Goal: Information Seeking & Learning: Learn about a topic

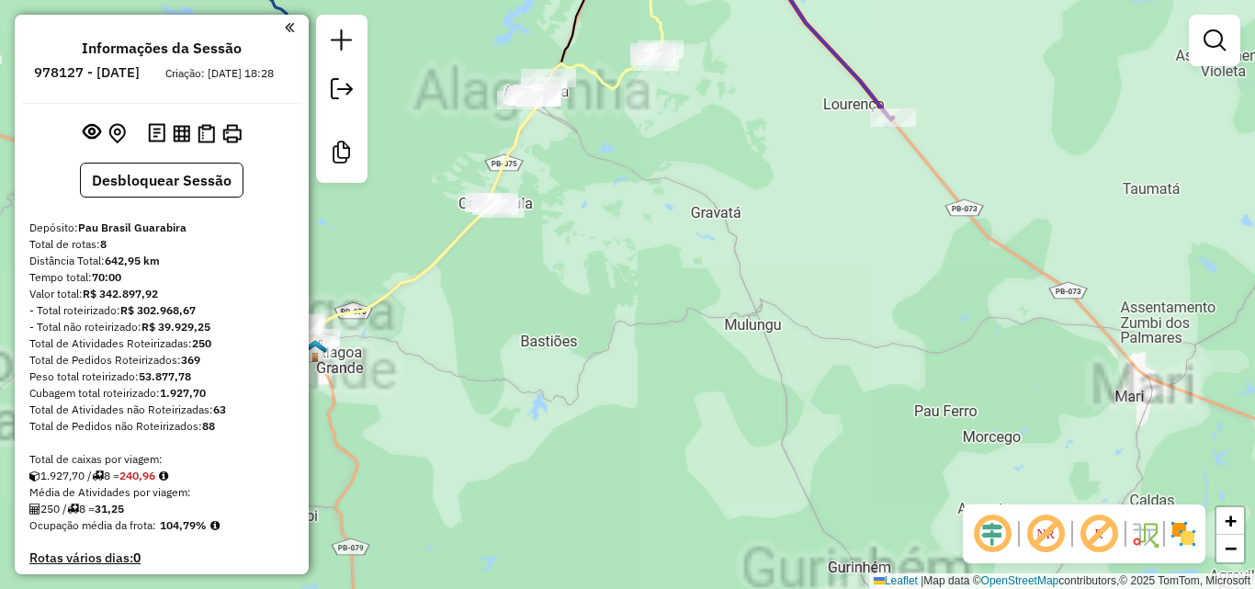
click at [724, 373] on div "Janela de atendimento Grade de atendimento Capacidade Transportadoras Veículos …" at bounding box center [627, 294] width 1255 height 589
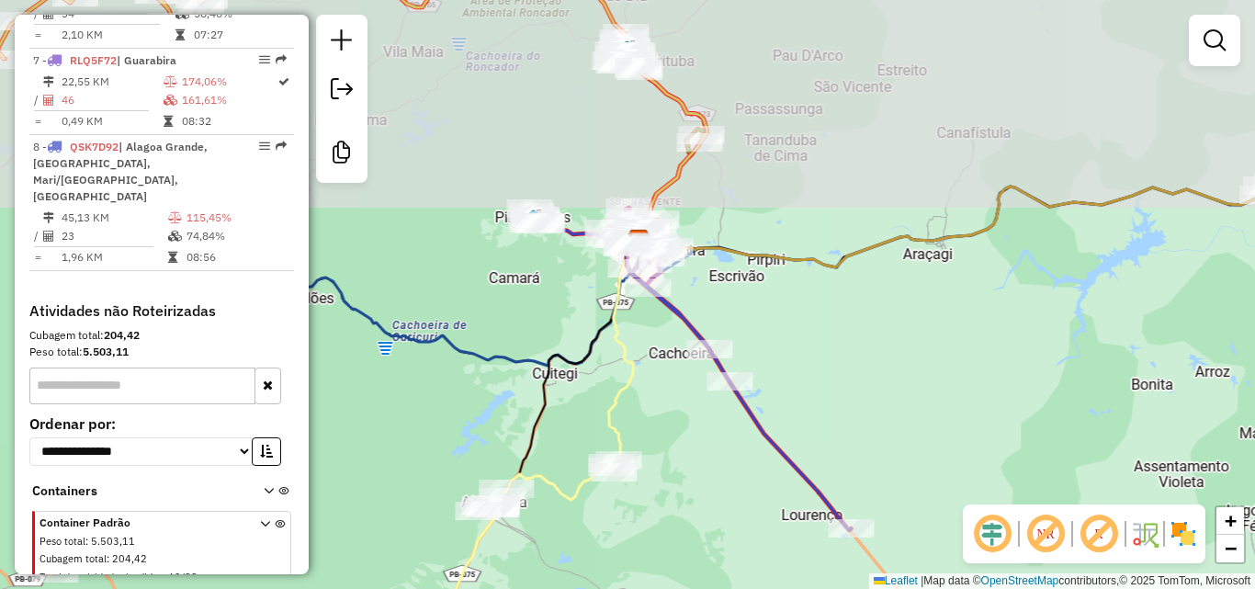
drag, startPoint x: 697, startPoint y: 371, endPoint x: 705, endPoint y: 397, distance: 26.8
click at [704, 397] on div "Janela de atendimento Grade de atendimento Capacidade Transportadoras Veículos …" at bounding box center [627, 294] width 1255 height 589
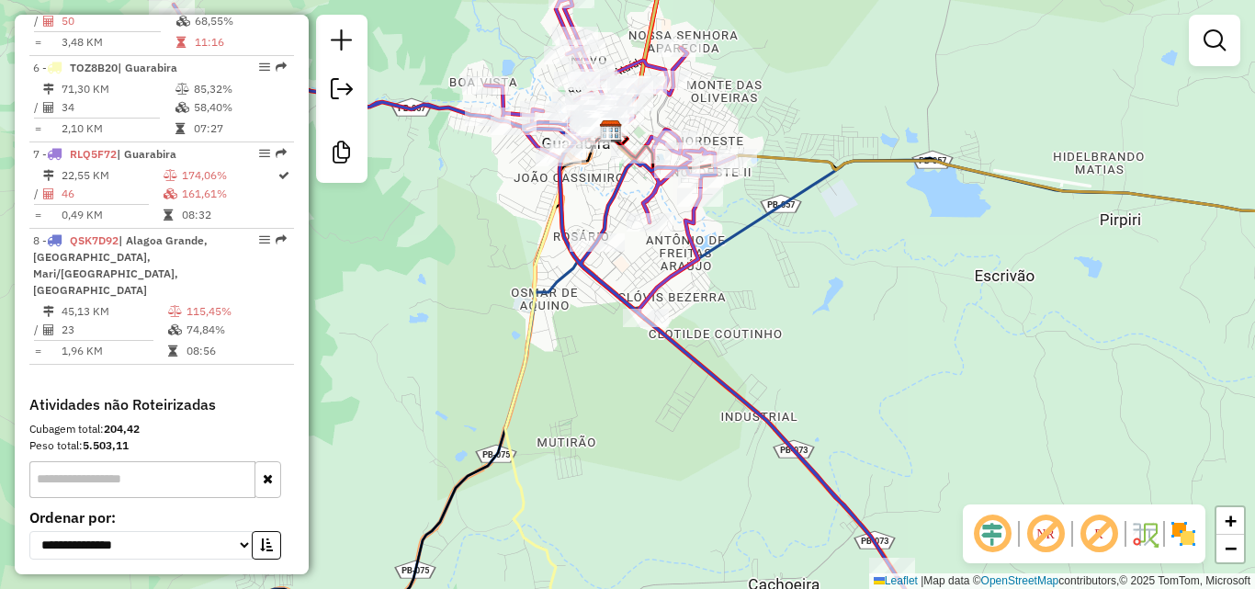
scroll to position [1052, 0]
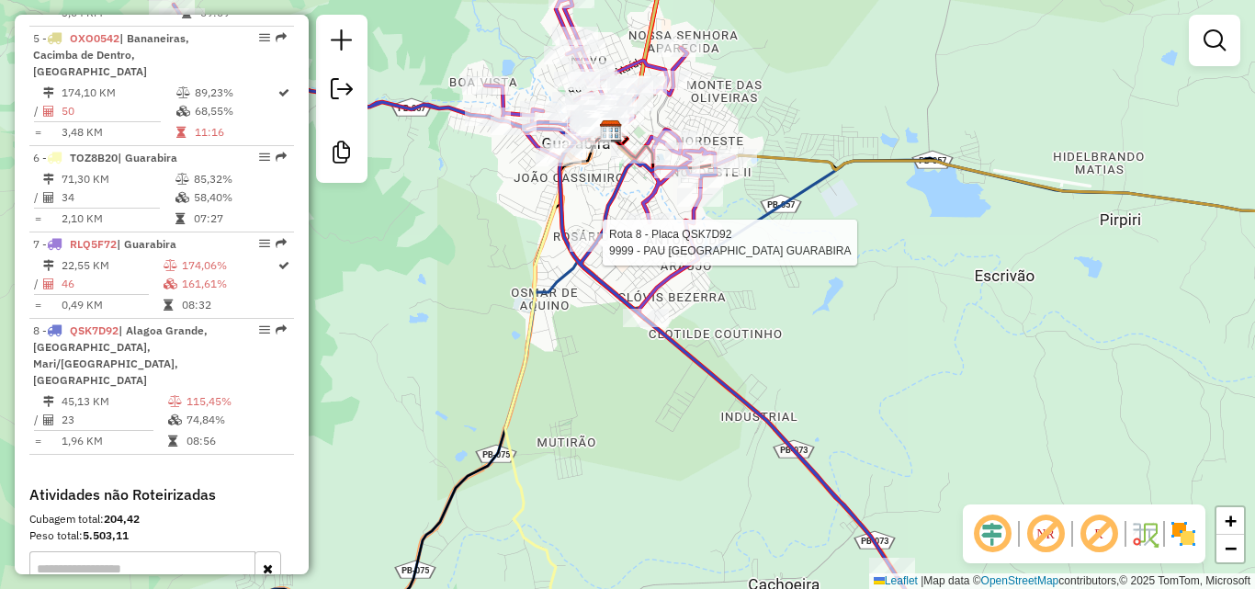
select select "**********"
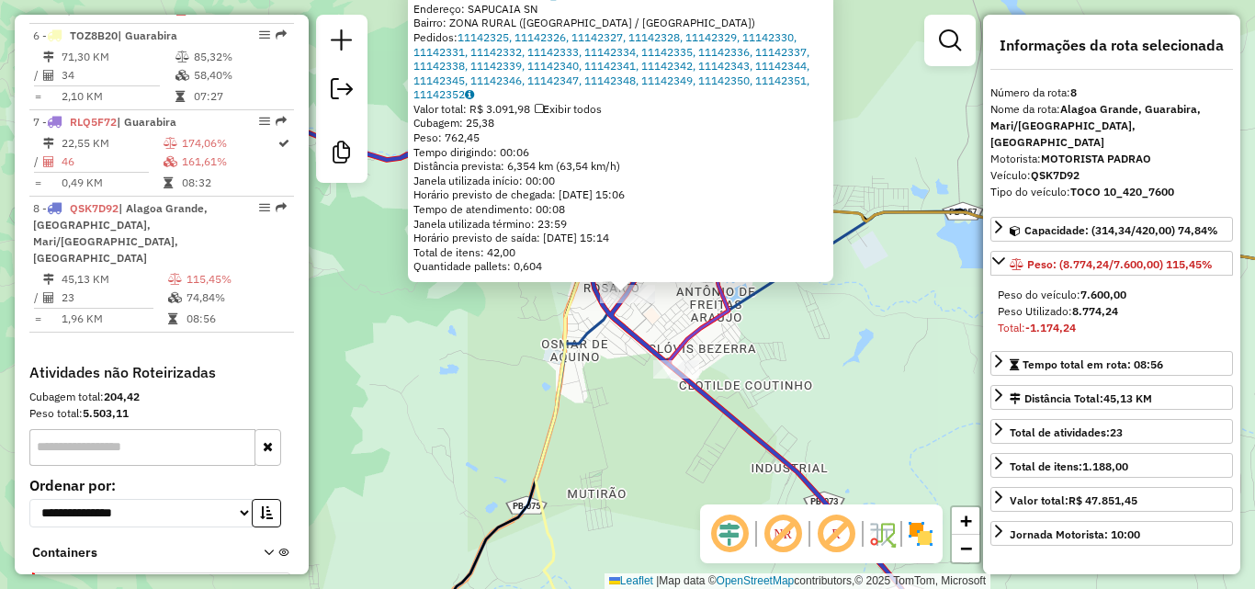
scroll to position [1236, 0]
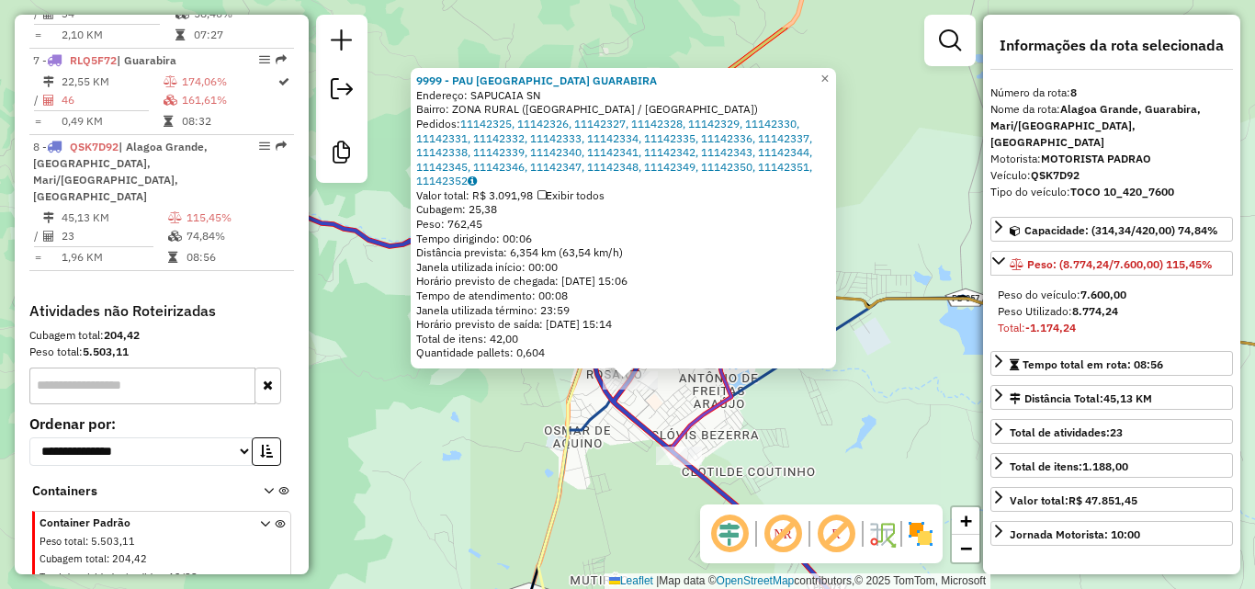
drag, startPoint x: 835, startPoint y: 432, endPoint x: 838, endPoint y: 487, distance: 55.2
click at [838, 487] on div "9999 - PAU [GEOGRAPHIC_DATA] [PERSON_NAME]: [GEOGRAPHIC_DATA] SN Bairro: ZONA R…" at bounding box center [627, 294] width 1255 height 589
click at [845, 424] on div "9999 - PAU [GEOGRAPHIC_DATA] [PERSON_NAME]: [GEOGRAPHIC_DATA] SN Bairro: ZONA R…" at bounding box center [627, 294] width 1255 height 589
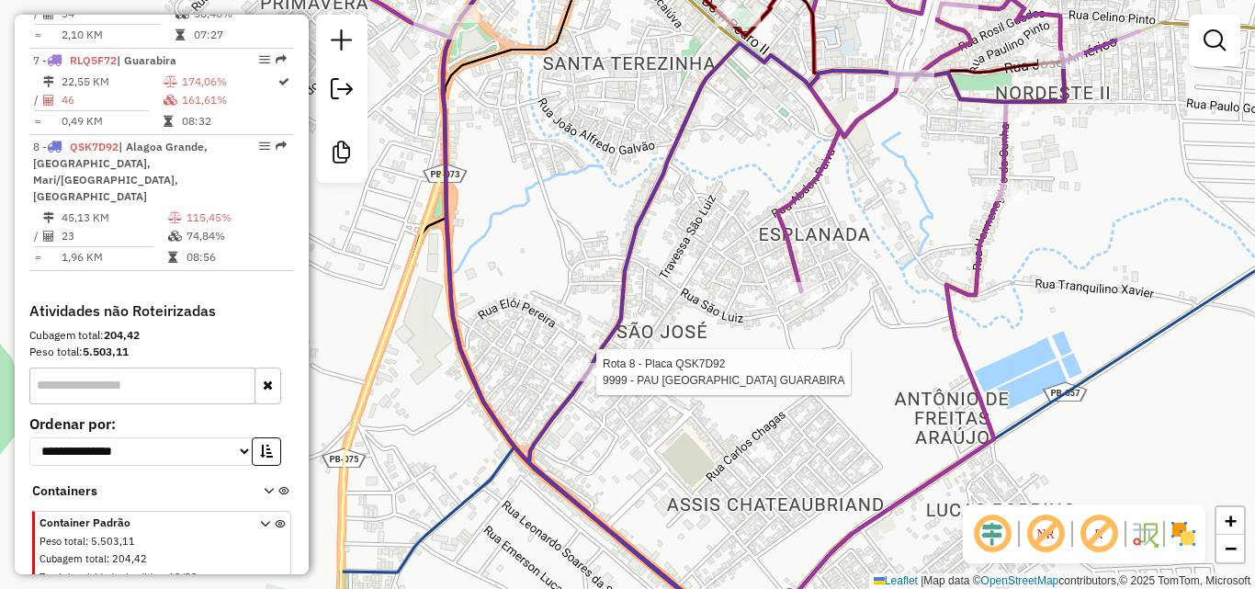
select select "**********"
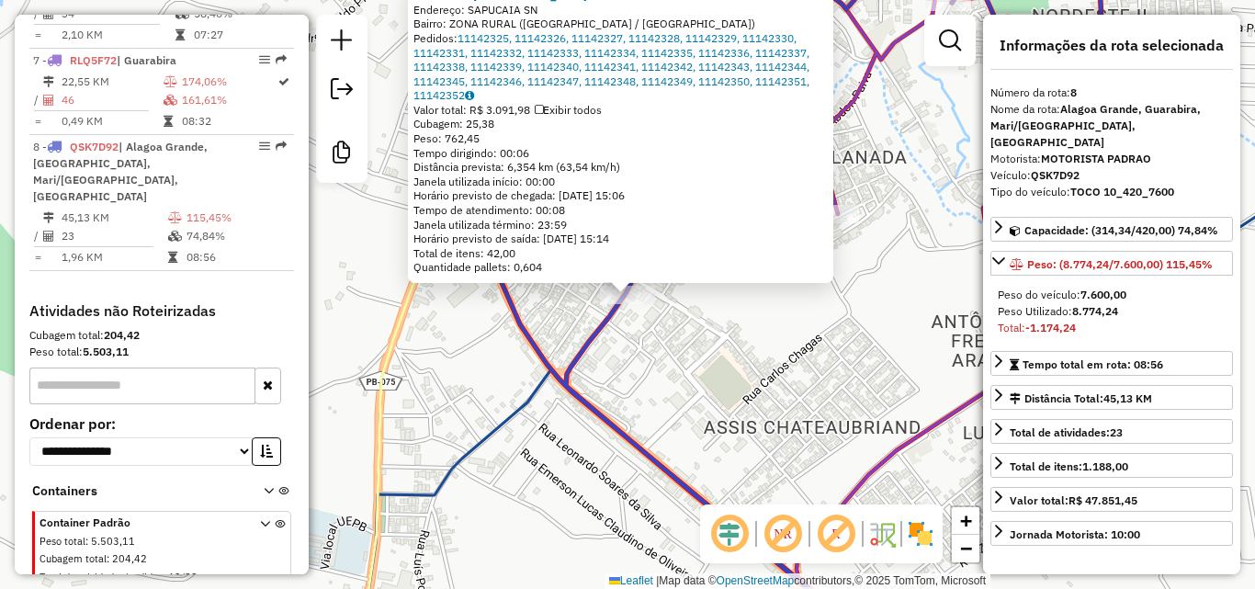
click at [637, 367] on div "9999 - PAU [GEOGRAPHIC_DATA] [PERSON_NAME]: [GEOGRAPHIC_DATA] SN Bairro: ZONA R…" at bounding box center [627, 294] width 1255 height 589
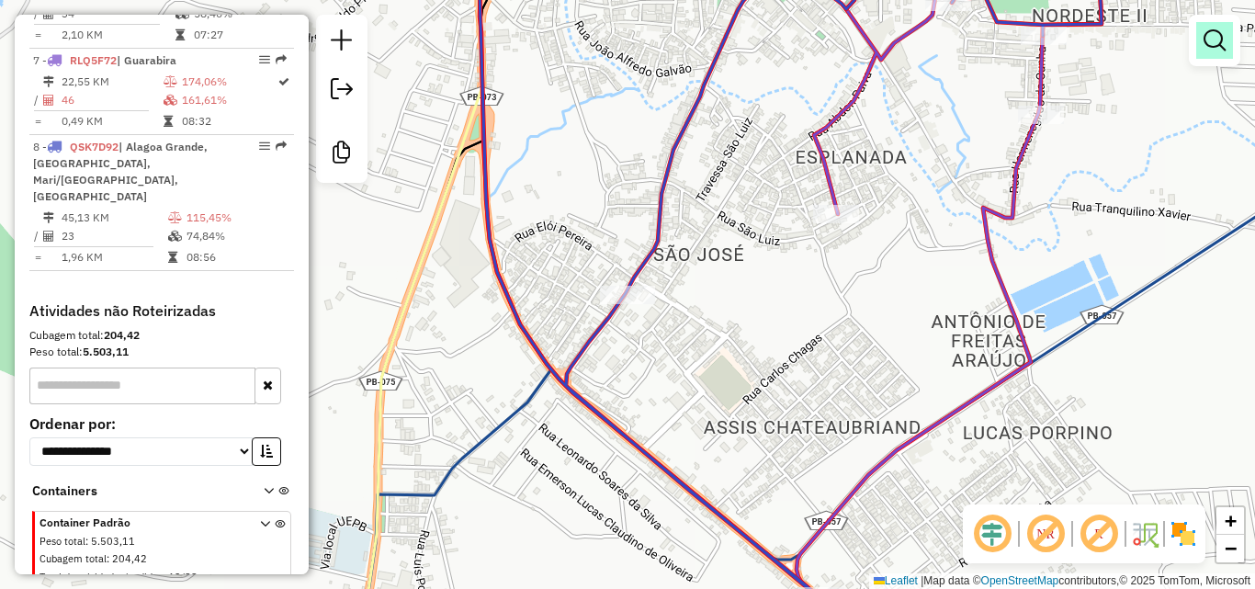
click at [1208, 39] on em at bounding box center [1215, 40] width 22 height 22
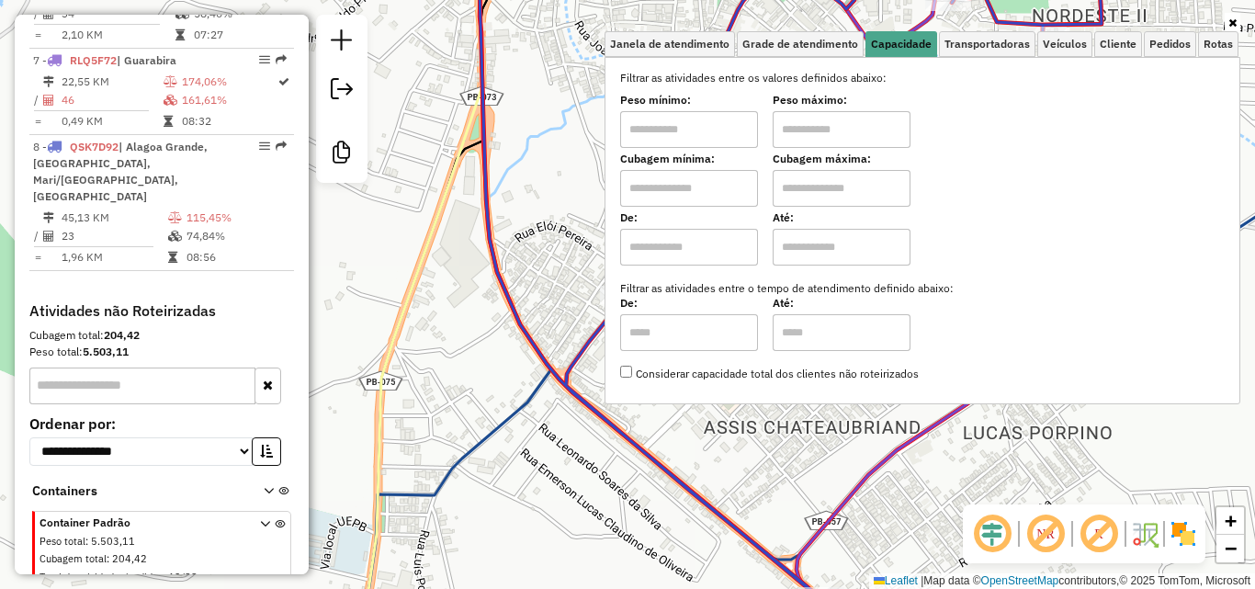
click at [737, 142] on input "text" at bounding box center [689, 129] width 138 height 37
click at [557, 170] on div "Janela de atendimento Grade de atendimento Capacidade Transportadoras Veículos …" at bounding box center [627, 294] width 1255 height 589
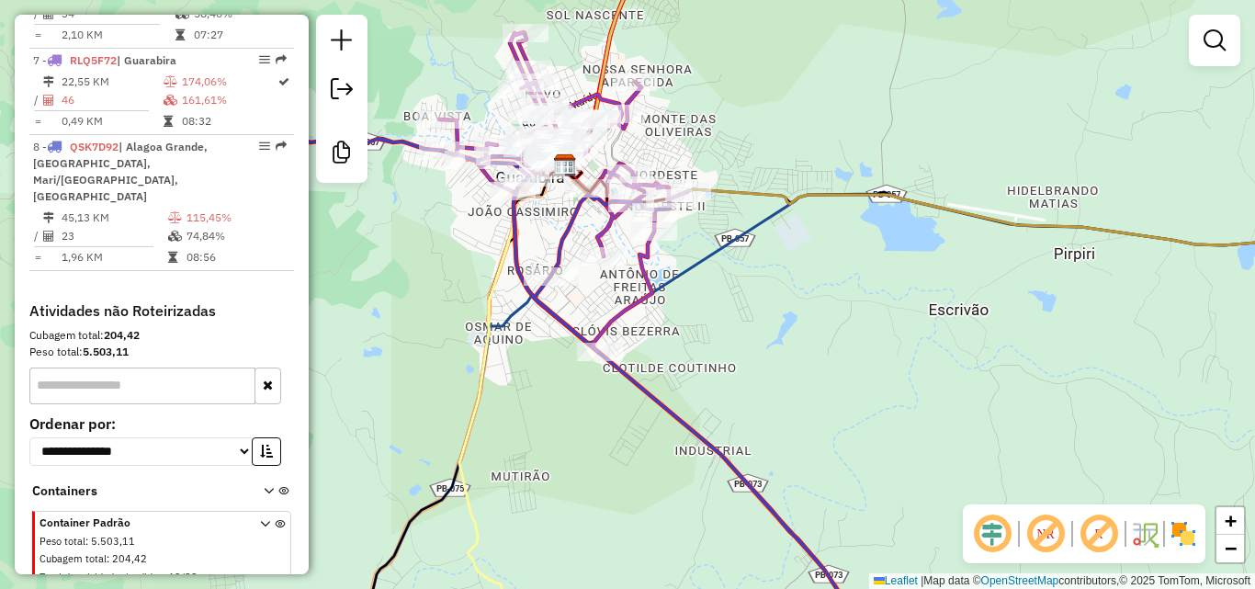
click at [761, 347] on div "Rota 7 - Placa RLQ5F72 3788 - MK CONVENIENCIA Janela de atendimento Grade de at…" at bounding box center [627, 294] width 1255 height 589
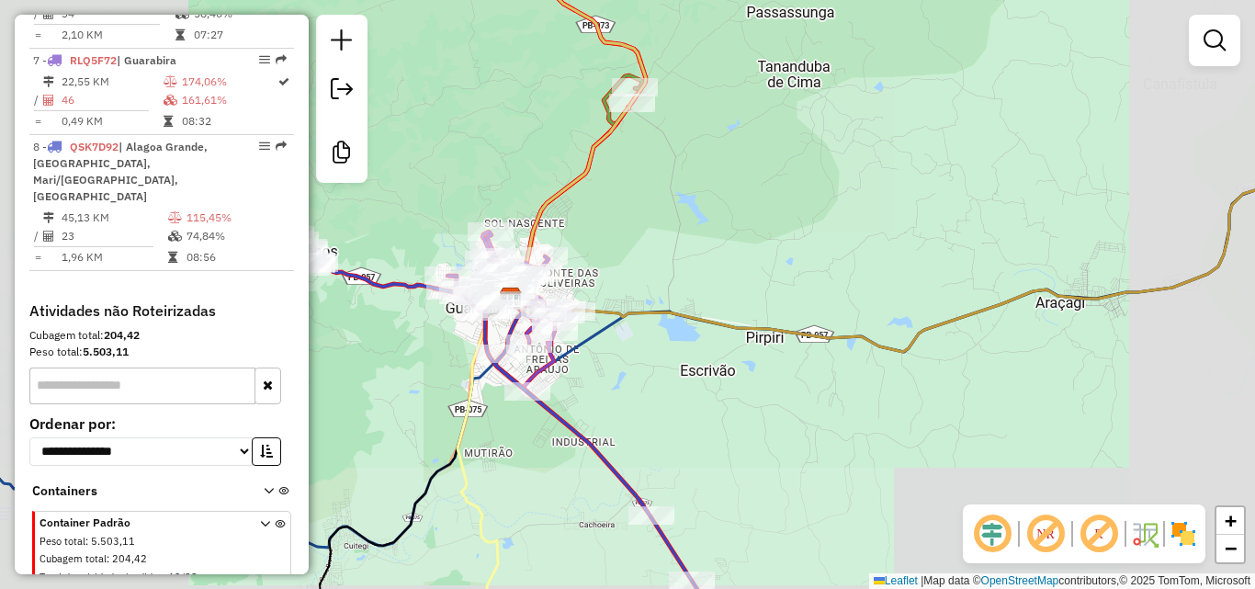
drag, startPoint x: 445, startPoint y: 353, endPoint x: 475, endPoint y: 410, distance: 64.5
click at [449, 392] on div "Janela de atendimento Grade de atendimento Capacidade Transportadoras Veículos …" at bounding box center [627, 294] width 1255 height 589
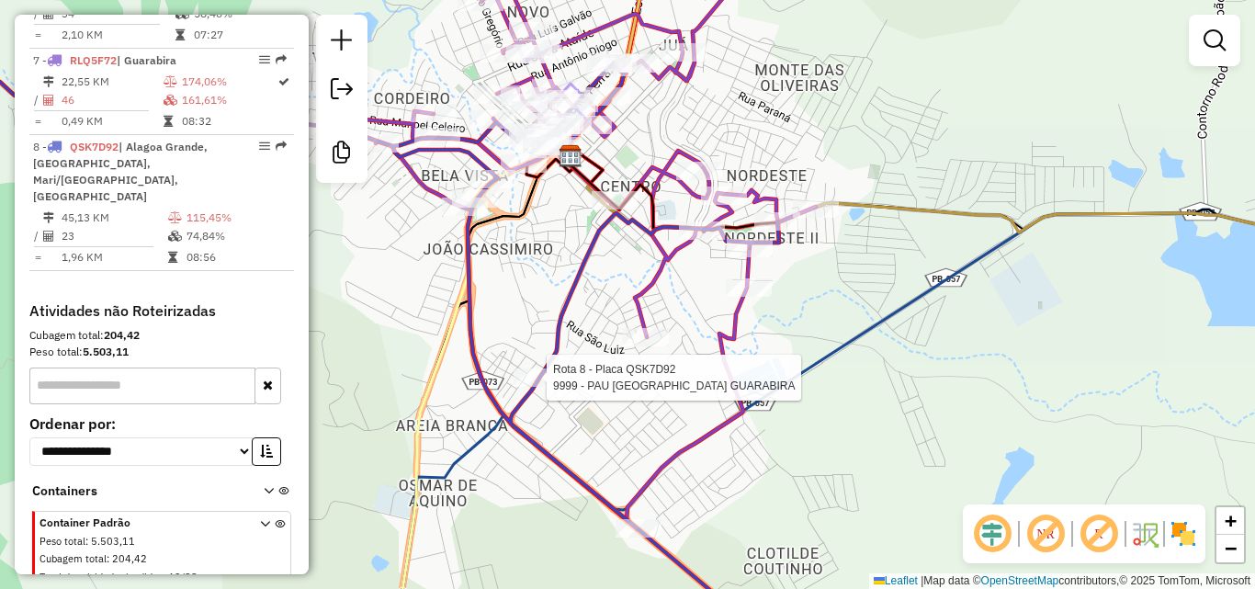
click at [542, 387] on div at bounding box center [541, 377] width 55 height 18
select select "**********"
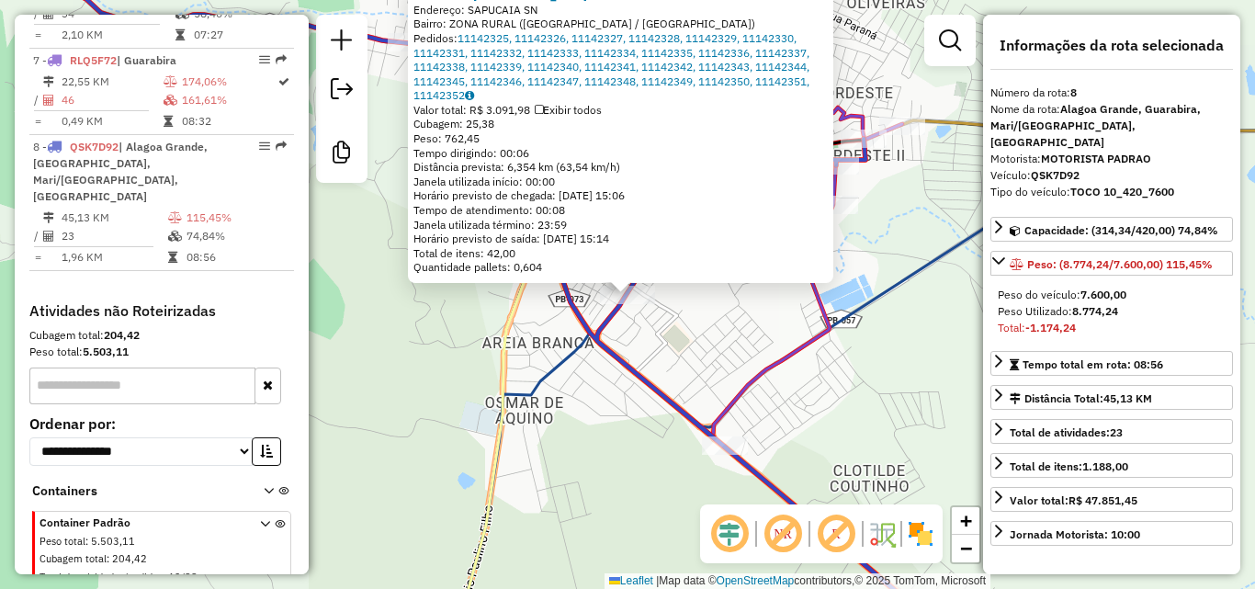
click at [450, 352] on div "9999 - PAU [GEOGRAPHIC_DATA] [PERSON_NAME]: [GEOGRAPHIC_DATA] SN Bairro: ZONA R…" at bounding box center [627, 294] width 1255 height 589
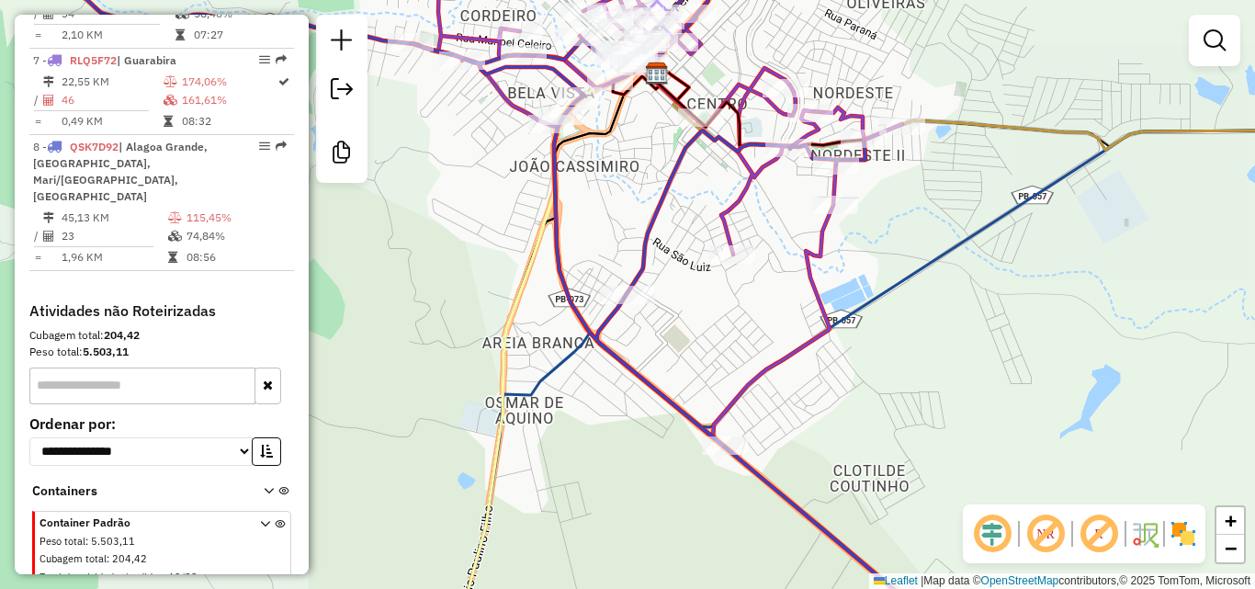
drag, startPoint x: 645, startPoint y: 333, endPoint x: 624, endPoint y: 372, distance: 44.8
click at [640, 355] on div "Janela de atendimento Grade de atendimento Capacidade Transportadoras Veículos …" at bounding box center [627, 294] width 1255 height 589
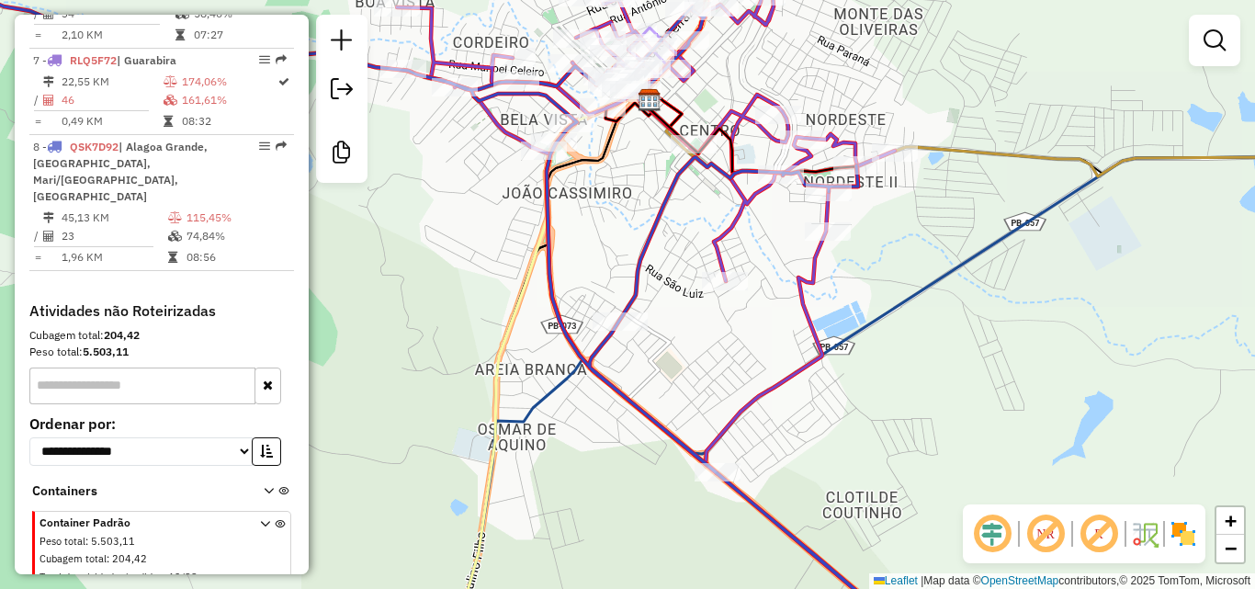
drag, startPoint x: 652, startPoint y: 383, endPoint x: 662, endPoint y: 399, distance: 18.1
click at [650, 401] on div "Janela de atendimento Grade de atendimento Capacidade Transportadoras Veículos …" at bounding box center [627, 294] width 1255 height 589
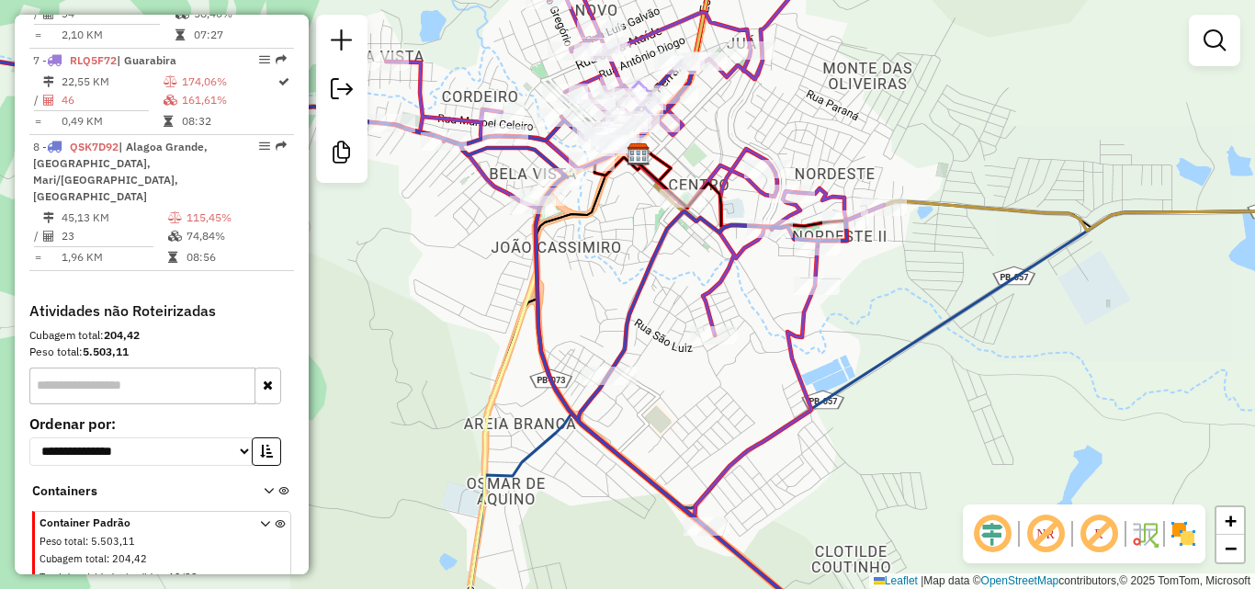
drag, startPoint x: 676, startPoint y: 363, endPoint x: 670, endPoint y: 448, distance: 84.8
click at [665, 429] on div "Janela de atendimento Grade de atendimento Capacidade Transportadoras Veículos …" at bounding box center [627, 294] width 1255 height 589
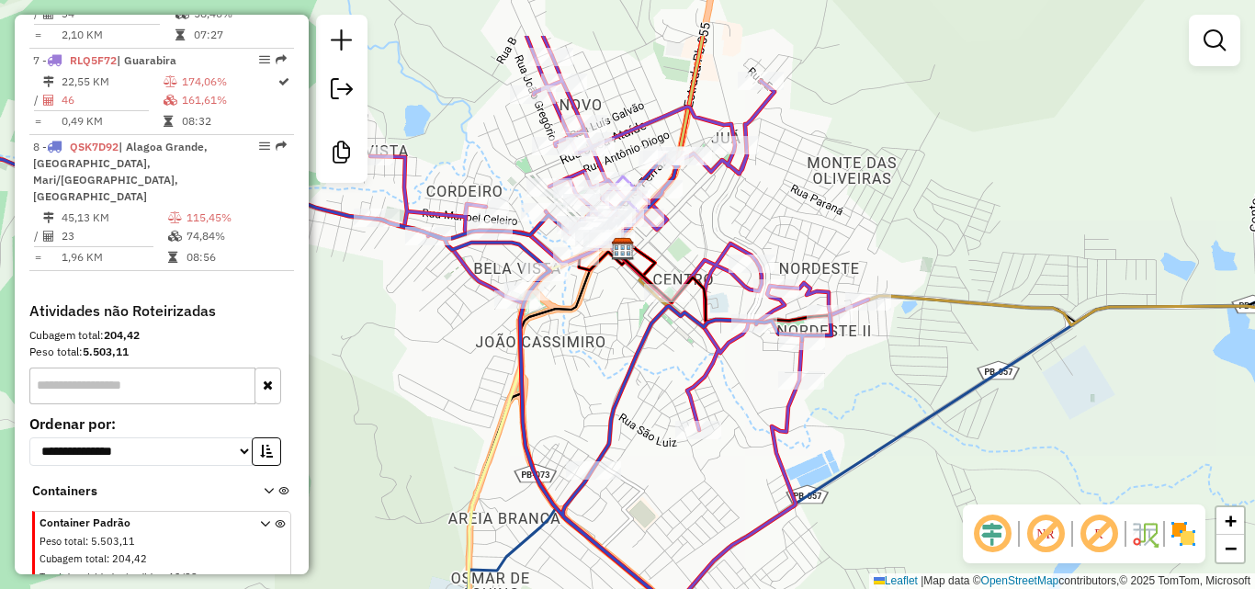
drag, startPoint x: 603, startPoint y: 433, endPoint x: 611, endPoint y: 459, distance: 27.9
click at [615, 457] on div "Janela de atendimento Grade de atendimento Capacidade Transportadoras Veículos …" at bounding box center [627, 294] width 1255 height 589
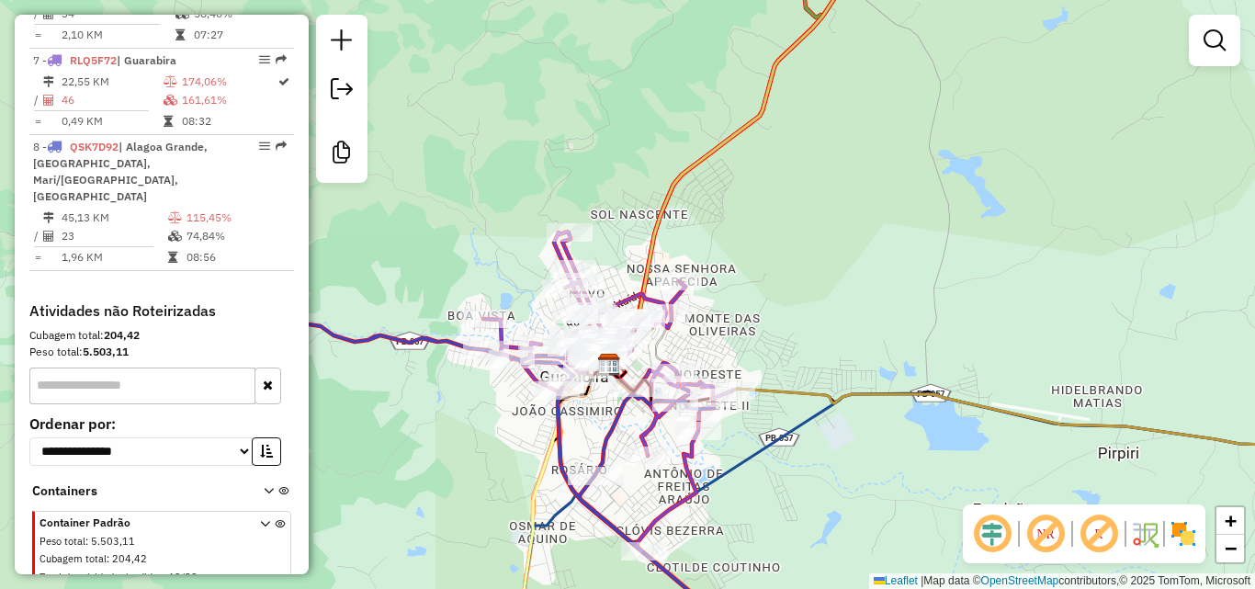
click at [619, 391] on div "Janela de atendimento Grade de atendimento Capacidade Transportadoras Veículos …" at bounding box center [627, 294] width 1255 height 589
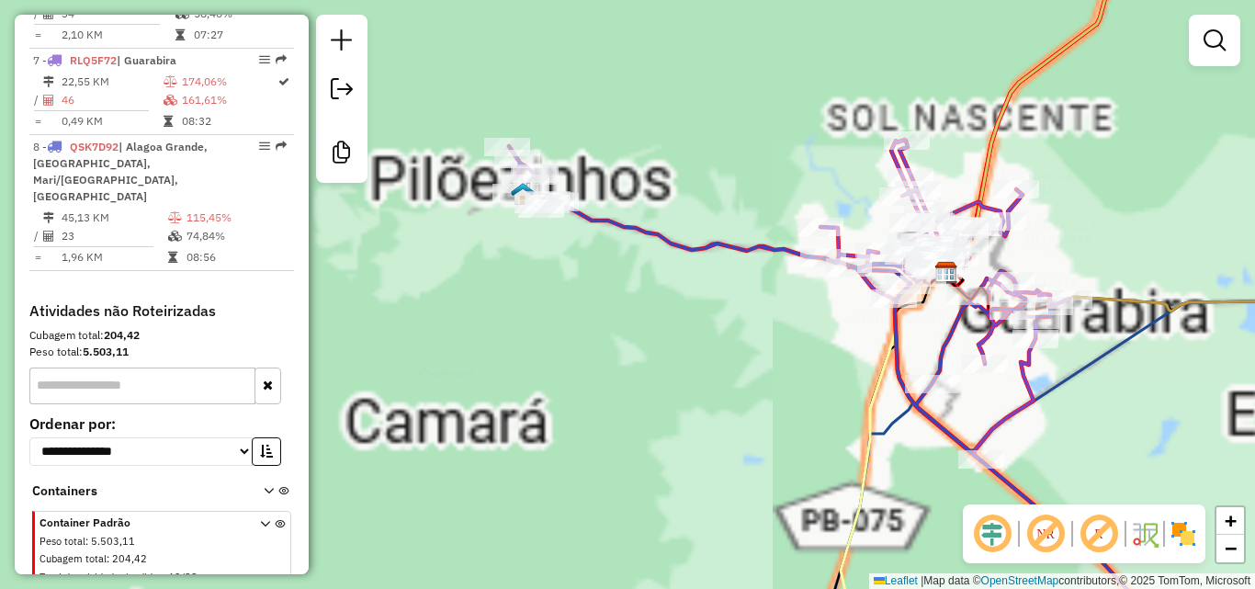
drag, startPoint x: 659, startPoint y: 384, endPoint x: 571, endPoint y: 391, distance: 88.5
click at [594, 391] on div "Janela de atendimento Grade de atendimento Capacidade Transportadoras Veículos …" at bounding box center [627, 294] width 1255 height 589
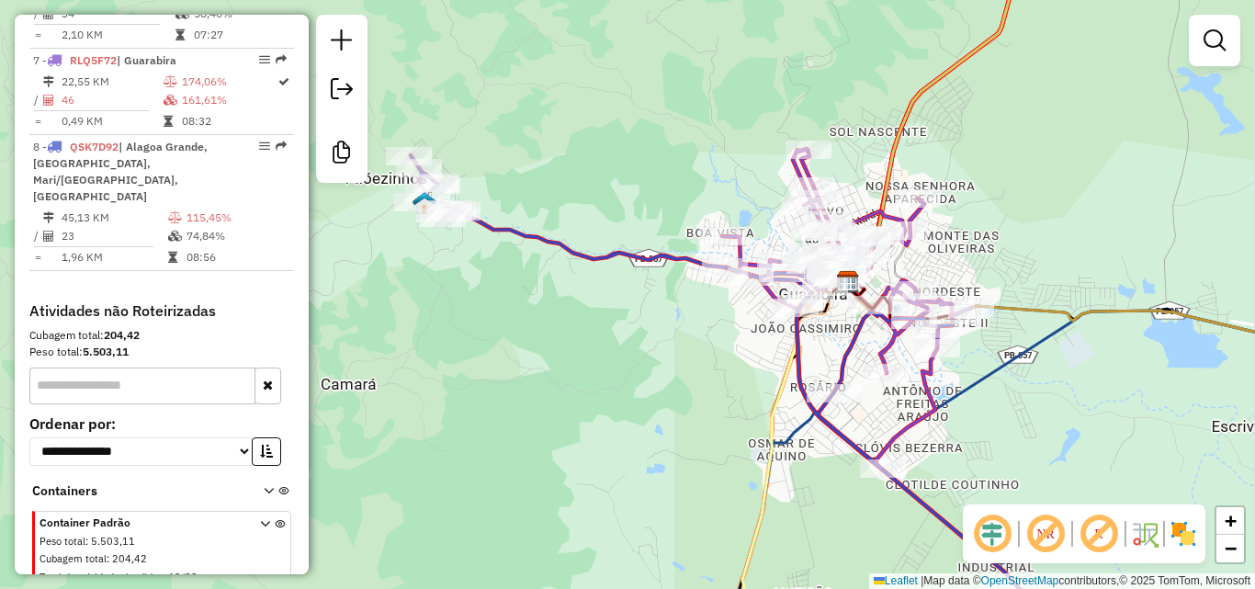
drag, startPoint x: 672, startPoint y: 388, endPoint x: 588, endPoint y: 398, distance: 84.2
click at [566, 397] on div "Janela de atendimento Grade de atendimento Capacidade Transportadoras Veículos …" at bounding box center [627, 294] width 1255 height 589
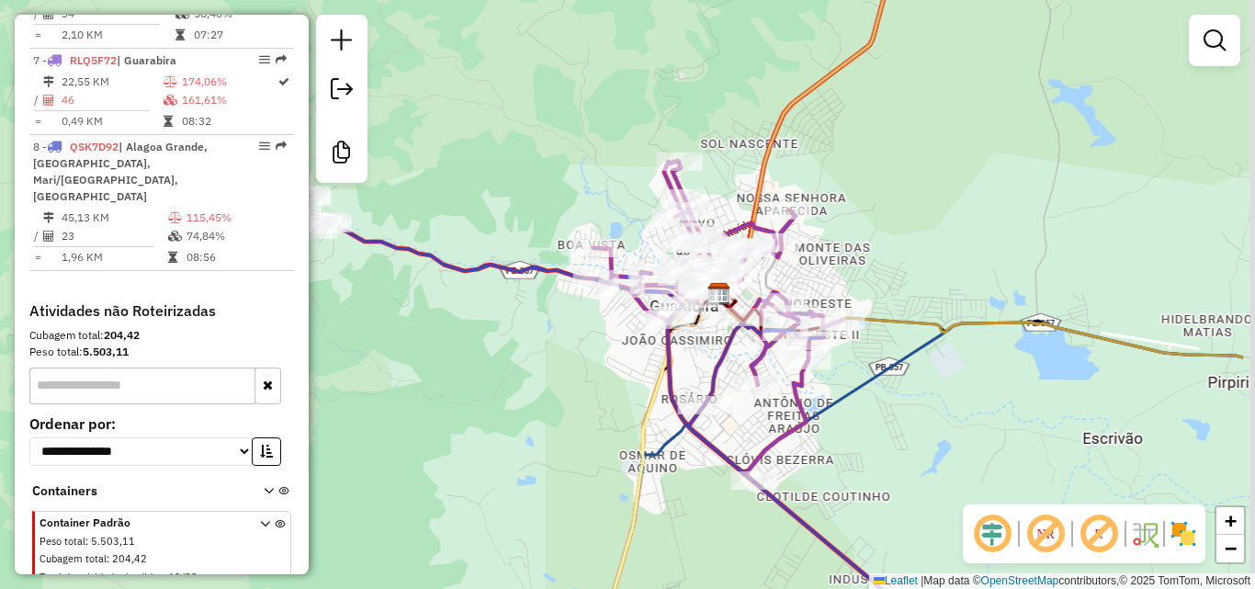
drag, startPoint x: 630, startPoint y: 399, endPoint x: 577, endPoint y: 411, distance: 54.6
click at [614, 412] on icon at bounding box center [661, 463] width 95 height 393
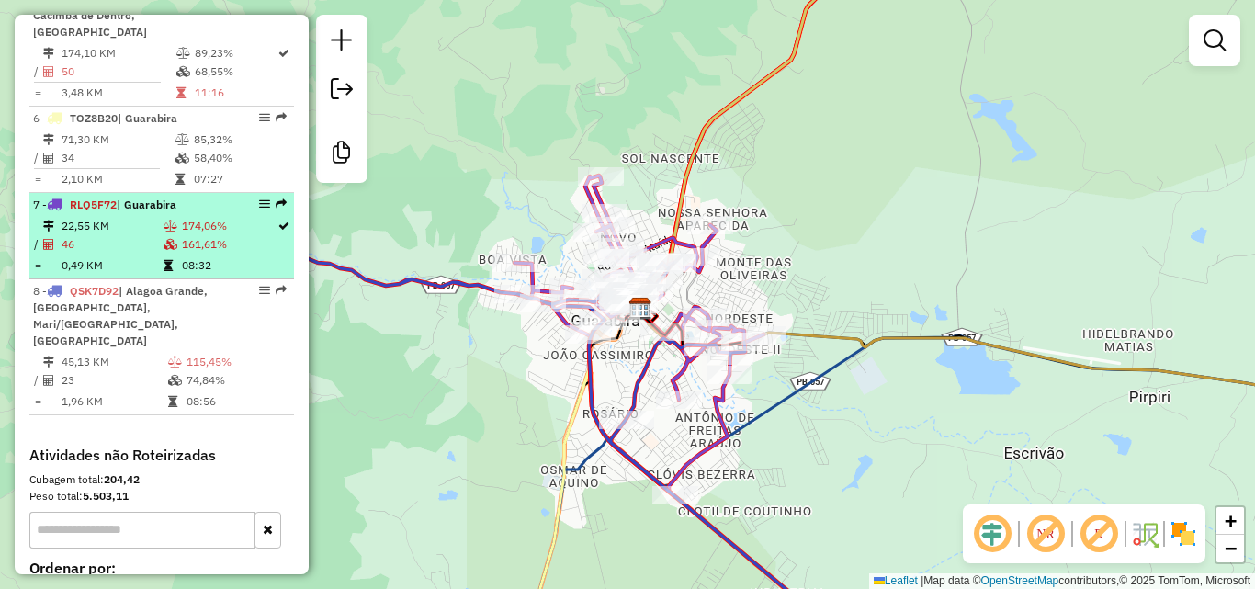
scroll to position [1052, 0]
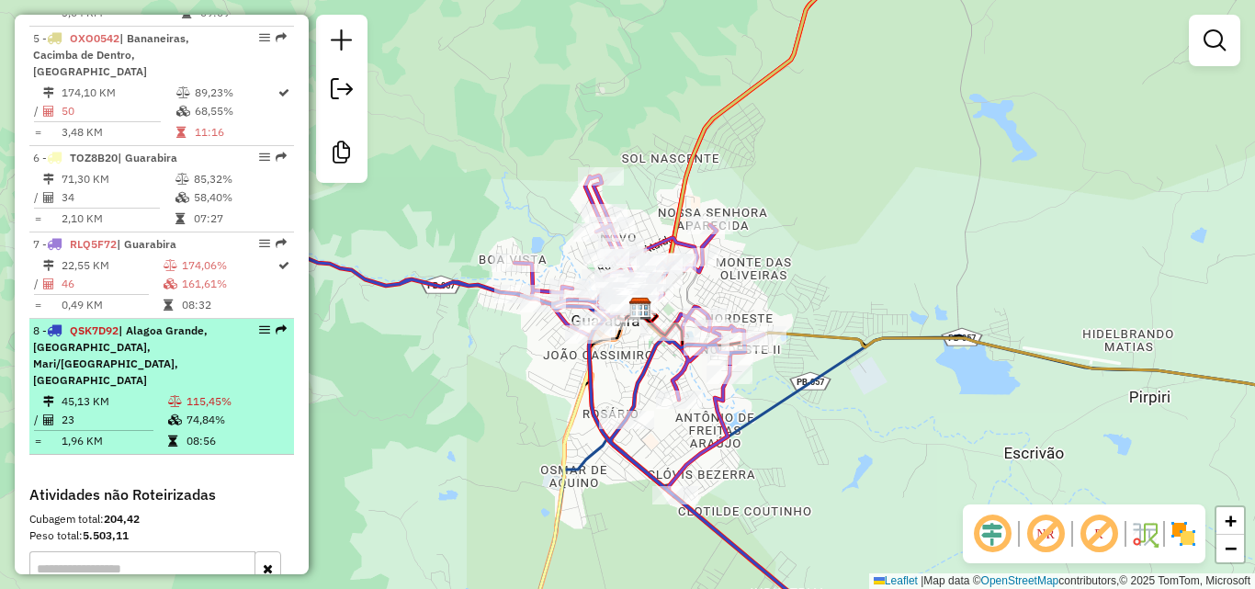
click at [194, 347] on div "8 - QSK7D92 | [GEOGRAPHIC_DATA], [GEOGRAPHIC_DATA], [GEOGRAPHIC_DATA]/[GEOGRAPH…" at bounding box center [130, 356] width 195 height 66
select select "**********"
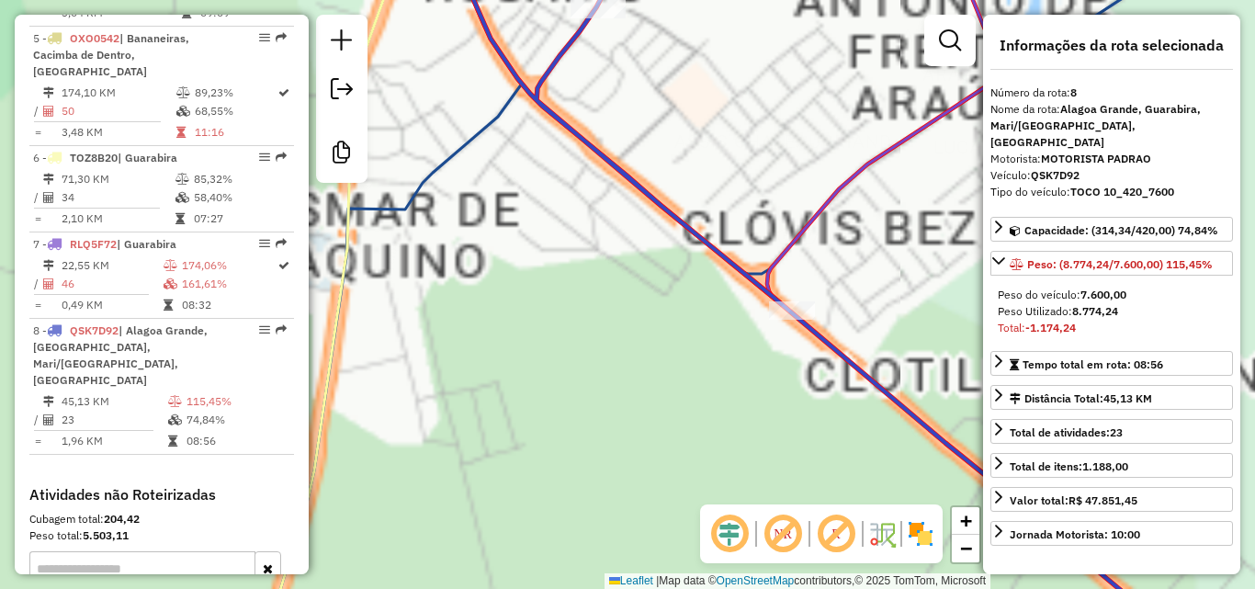
drag, startPoint x: 652, startPoint y: 145, endPoint x: 629, endPoint y: 259, distance: 116.2
click at [626, 234] on div "Janela de atendimento Grade de atendimento Capacidade Transportadoras Veículos …" at bounding box center [627, 294] width 1255 height 589
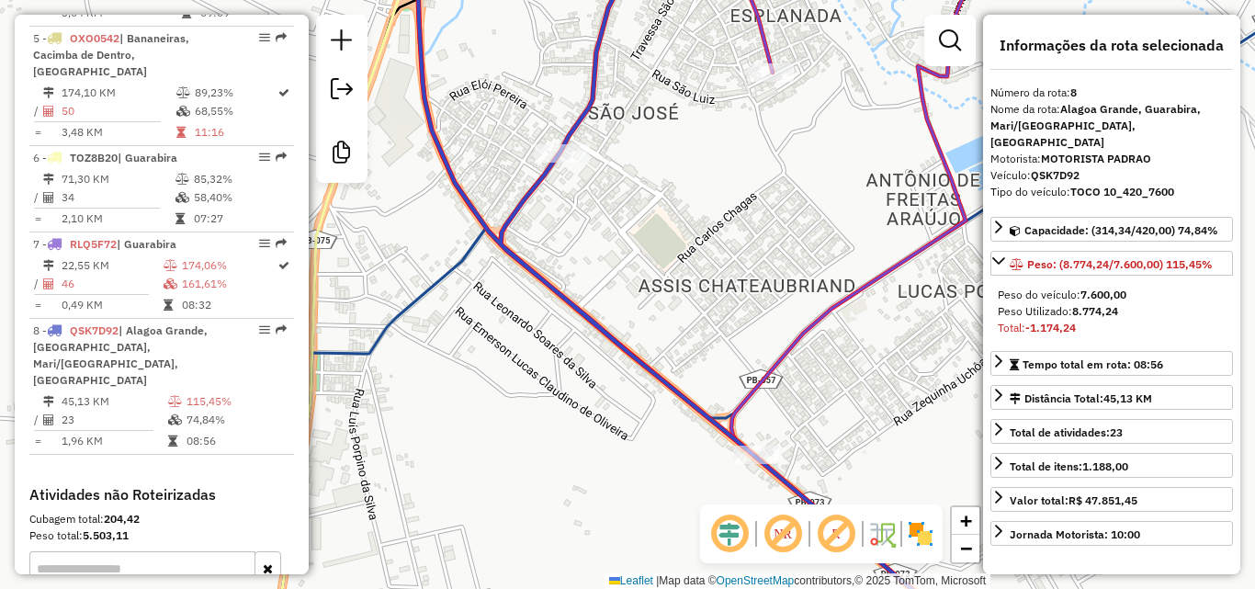
drag, startPoint x: 651, startPoint y: 203, endPoint x: 641, endPoint y: 328, distance: 125.3
click at [643, 273] on div "Janela de atendimento Grade de atendimento Capacidade Transportadoras Veículos …" at bounding box center [627, 294] width 1255 height 589
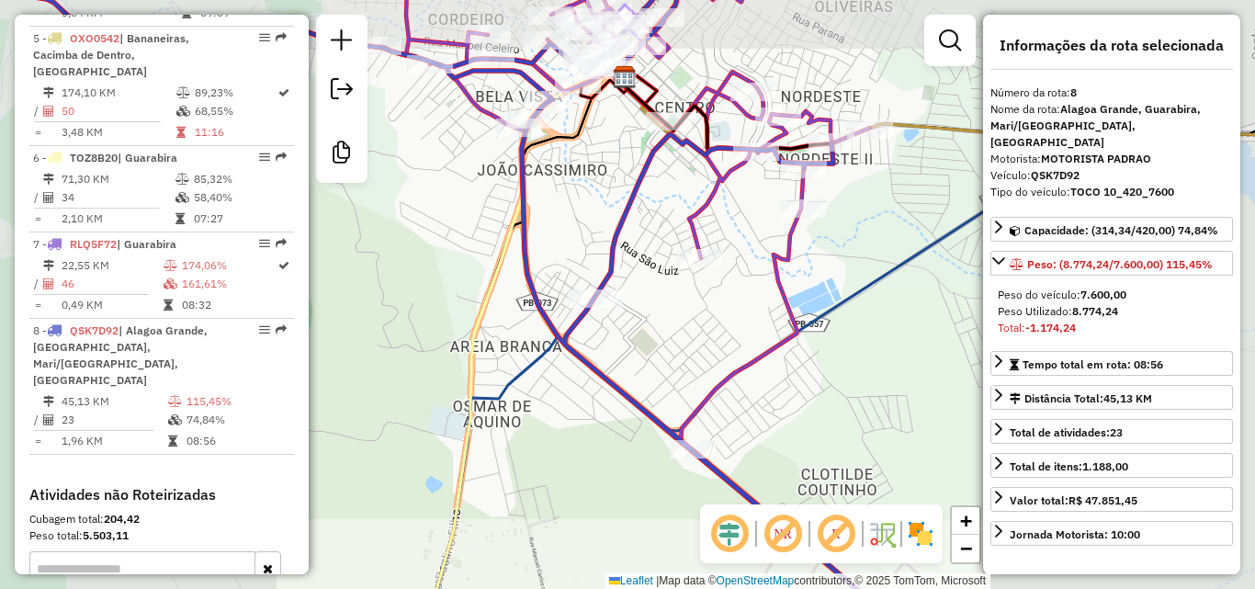
drag, startPoint x: 644, startPoint y: 324, endPoint x: 631, endPoint y: 370, distance: 47.7
click at [634, 359] on div "Janela de atendimento Grade de atendimento Capacidade Transportadoras Veículos …" at bounding box center [627, 294] width 1255 height 589
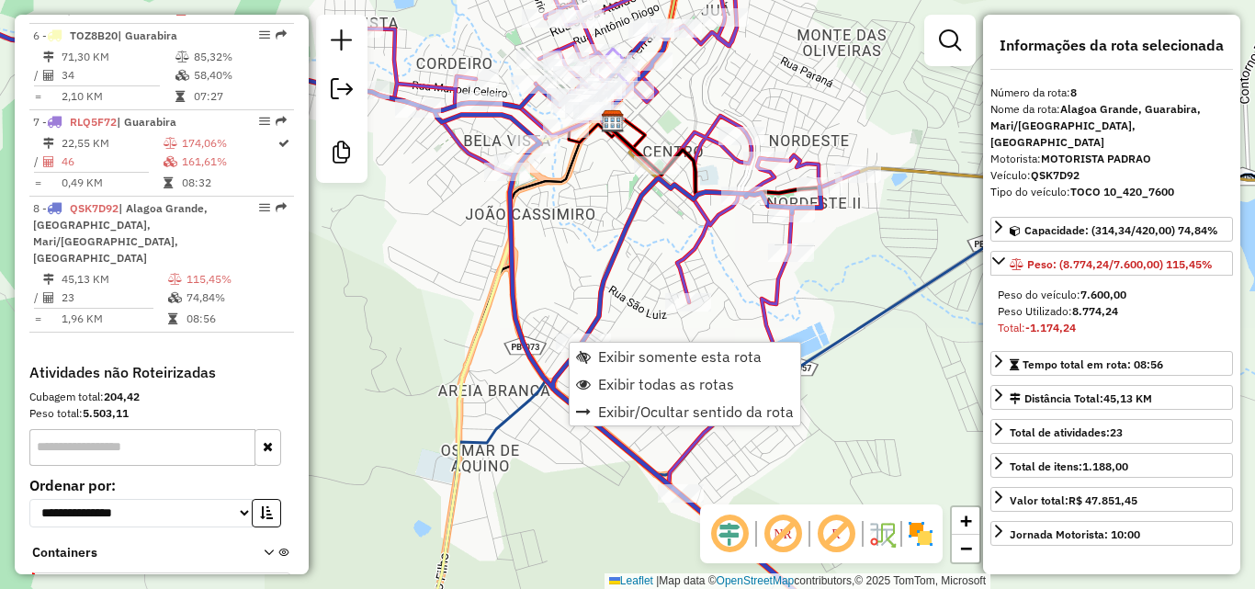
scroll to position [1236, 0]
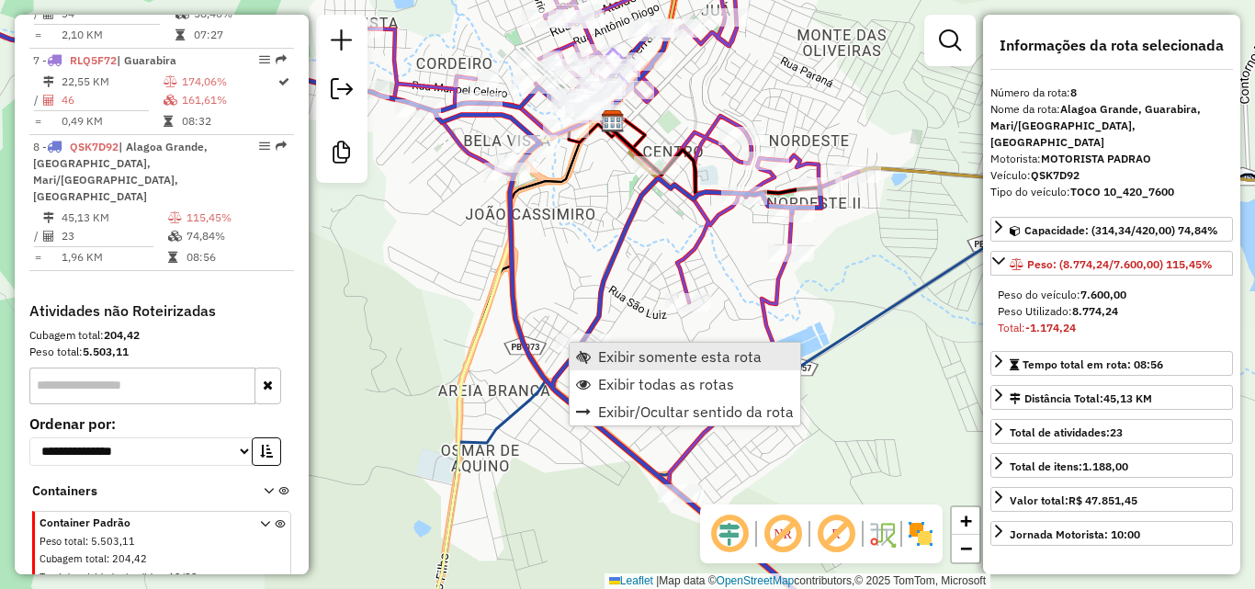
click at [607, 346] on link "Exibir somente esta rota" at bounding box center [685, 357] width 231 height 28
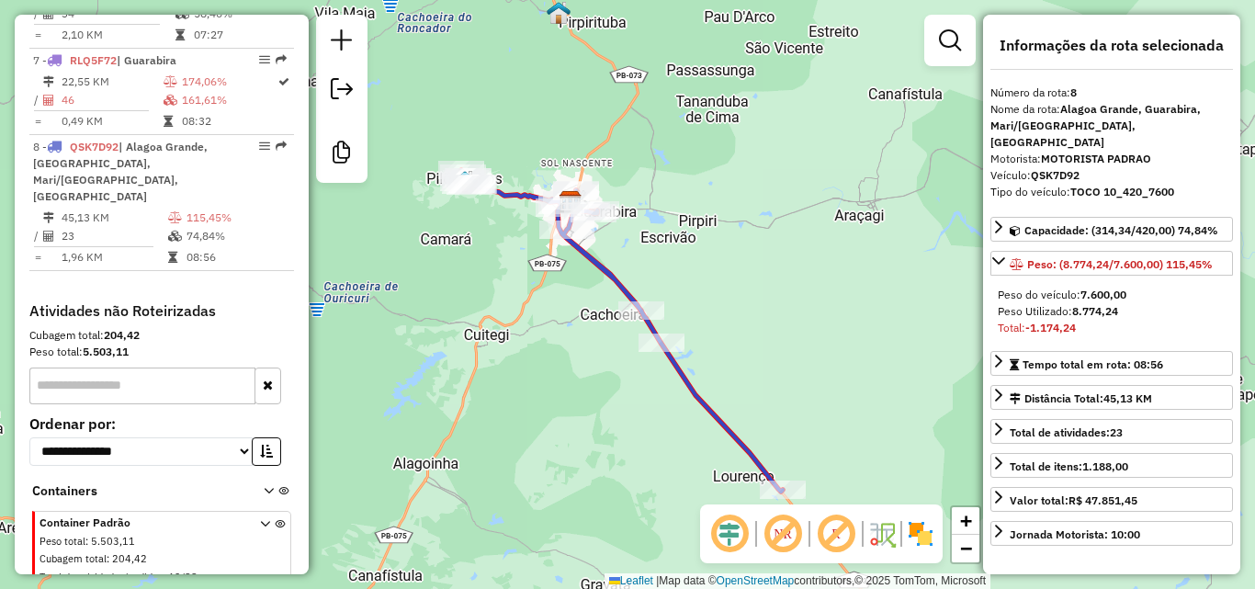
drag, startPoint x: 570, startPoint y: 341, endPoint x: 598, endPoint y: 392, distance: 58.8
click at [578, 368] on div "Janela de atendimento Grade de atendimento Capacidade Transportadoras Veículos …" at bounding box center [627, 294] width 1255 height 589
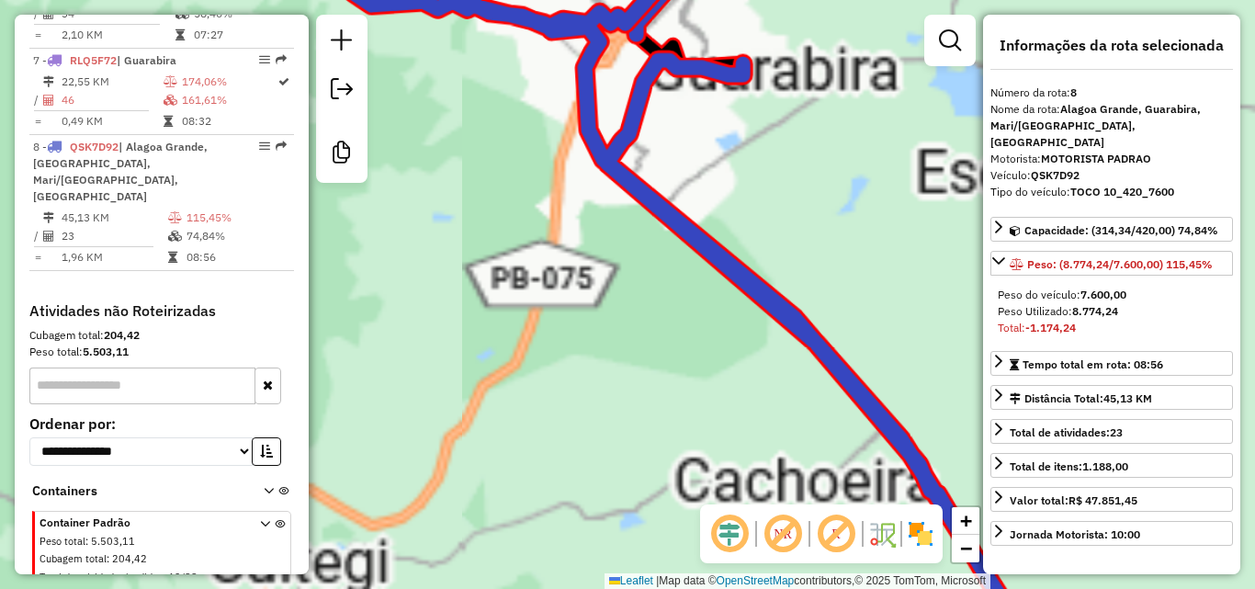
drag, startPoint x: 630, startPoint y: 274, endPoint x: 638, endPoint y: 343, distance: 69.3
click at [634, 324] on div "Janela de atendimento Grade de atendimento Capacidade Transportadoras Veículos …" at bounding box center [627, 294] width 1255 height 589
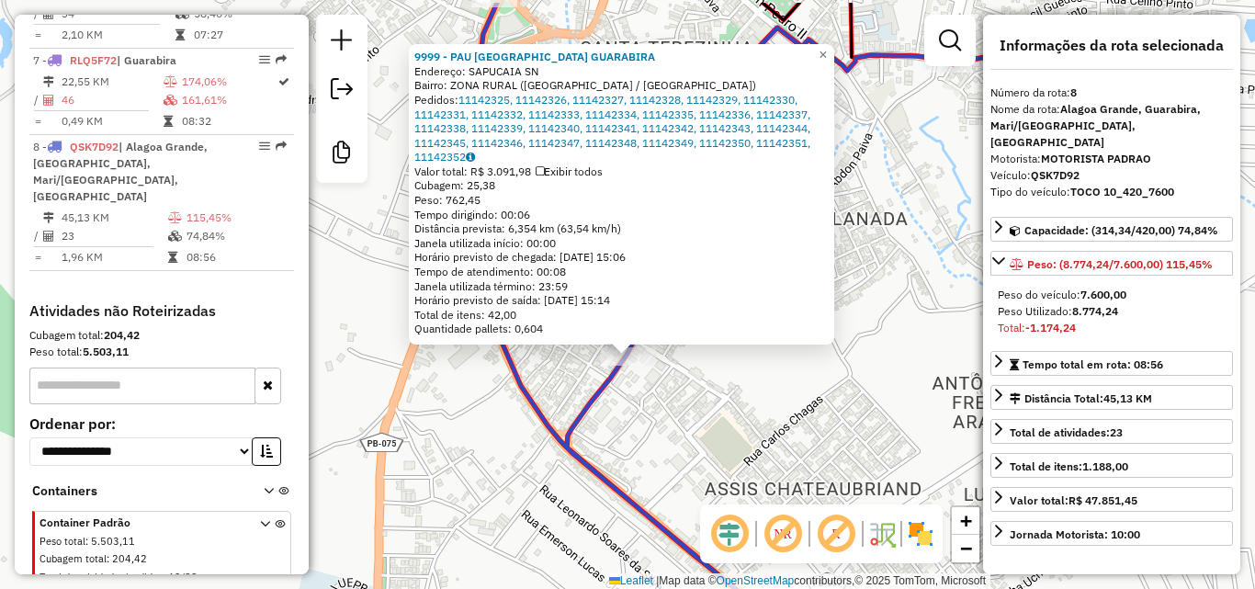
drag, startPoint x: 682, startPoint y: 388, endPoint x: 685, endPoint y: 408, distance: 20.5
click at [685, 407] on div "9999 - PAU [GEOGRAPHIC_DATA] [PERSON_NAME]: [GEOGRAPHIC_DATA] SN Bairro: ZONA R…" at bounding box center [627, 294] width 1255 height 589
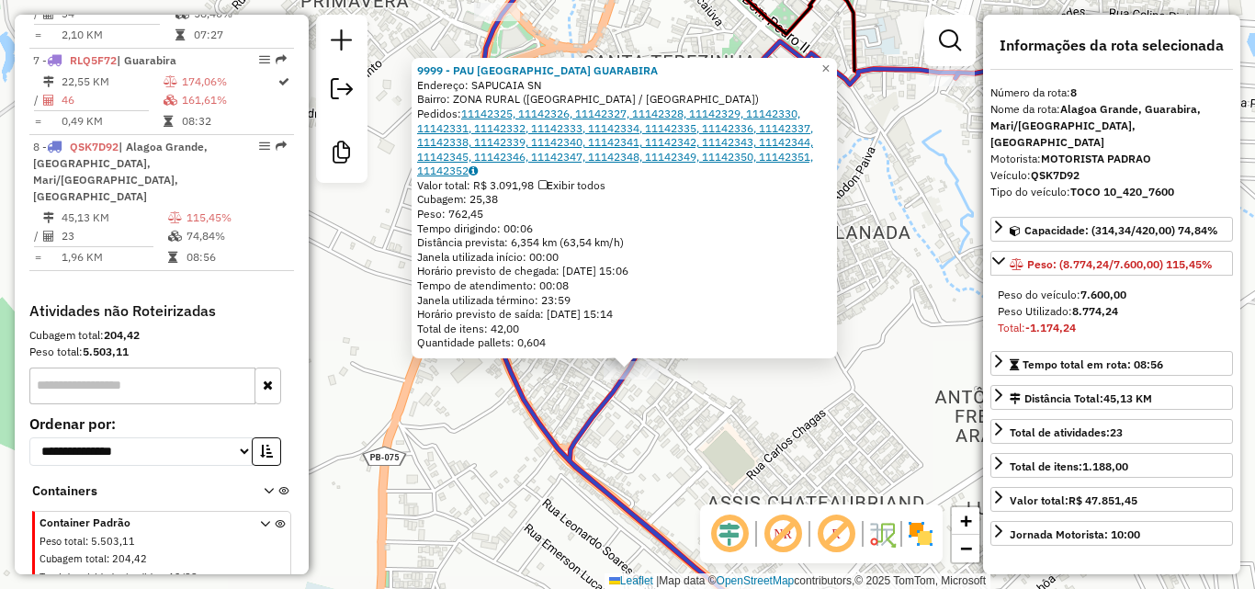
click at [515, 114] on link "11142325, 11142326, 11142327, 11142328, 11142329, 11142330, 11142331, 11142332,…" at bounding box center [615, 142] width 396 height 71
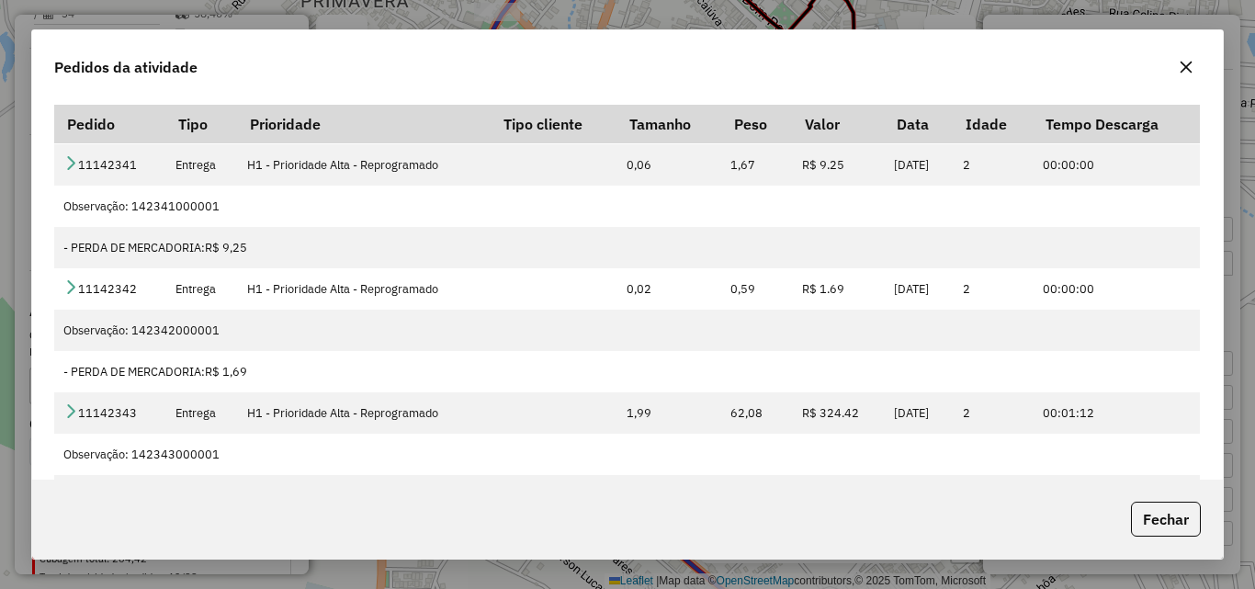
scroll to position [1838, 0]
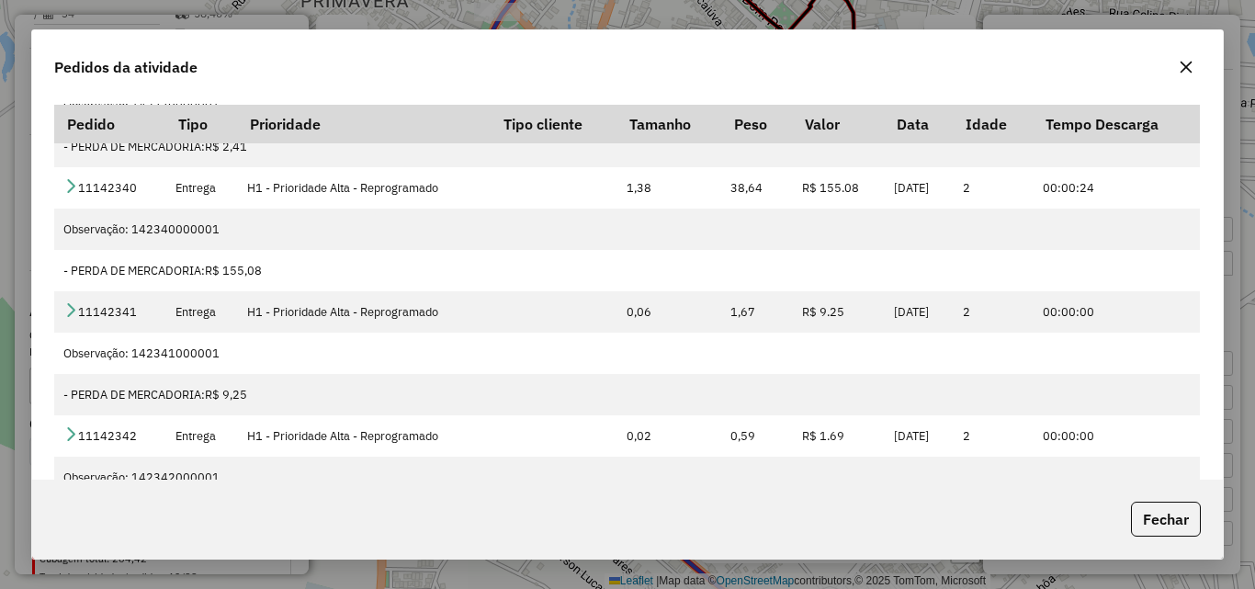
click at [1223, 34] on div "Pedidos da atividade" at bounding box center [627, 63] width 1191 height 66
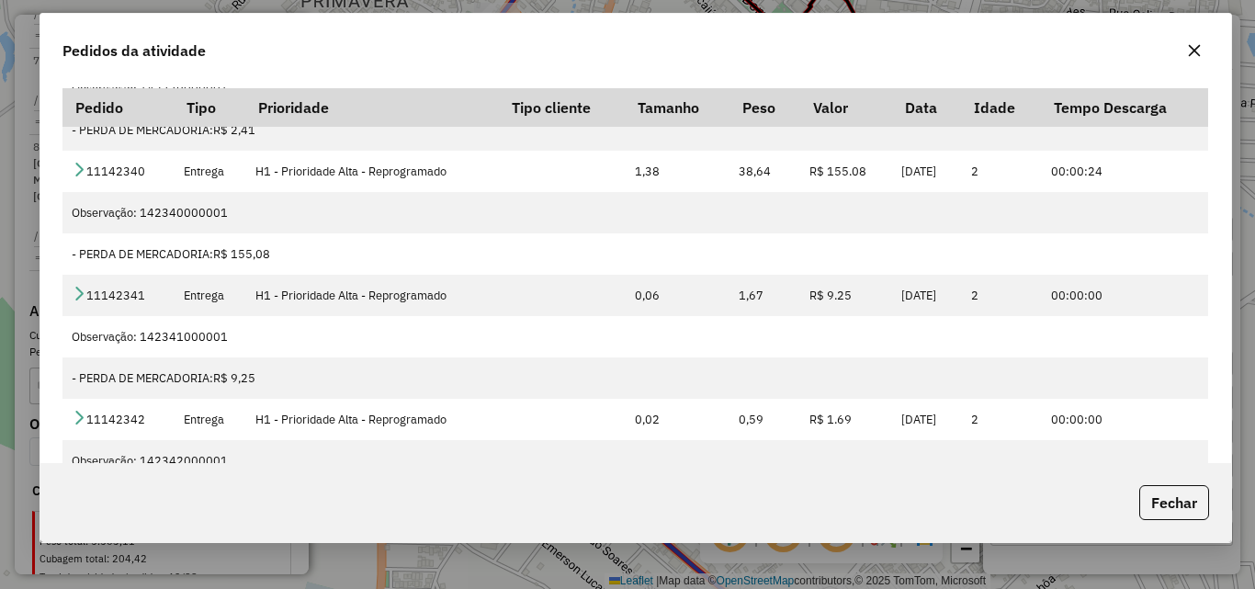
click at [1198, 52] on icon "button" at bounding box center [1194, 50] width 15 height 15
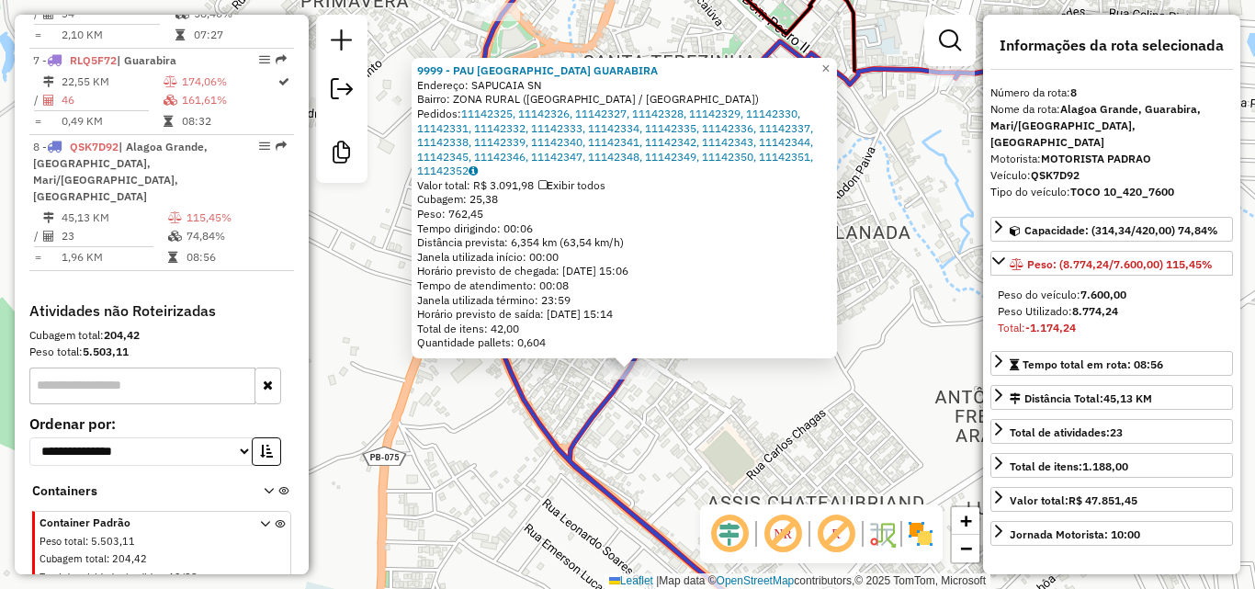
click at [608, 425] on div "9999 - PAU [GEOGRAPHIC_DATA] [PERSON_NAME]: [GEOGRAPHIC_DATA] SN Bairro: ZONA R…" at bounding box center [627, 294] width 1255 height 589
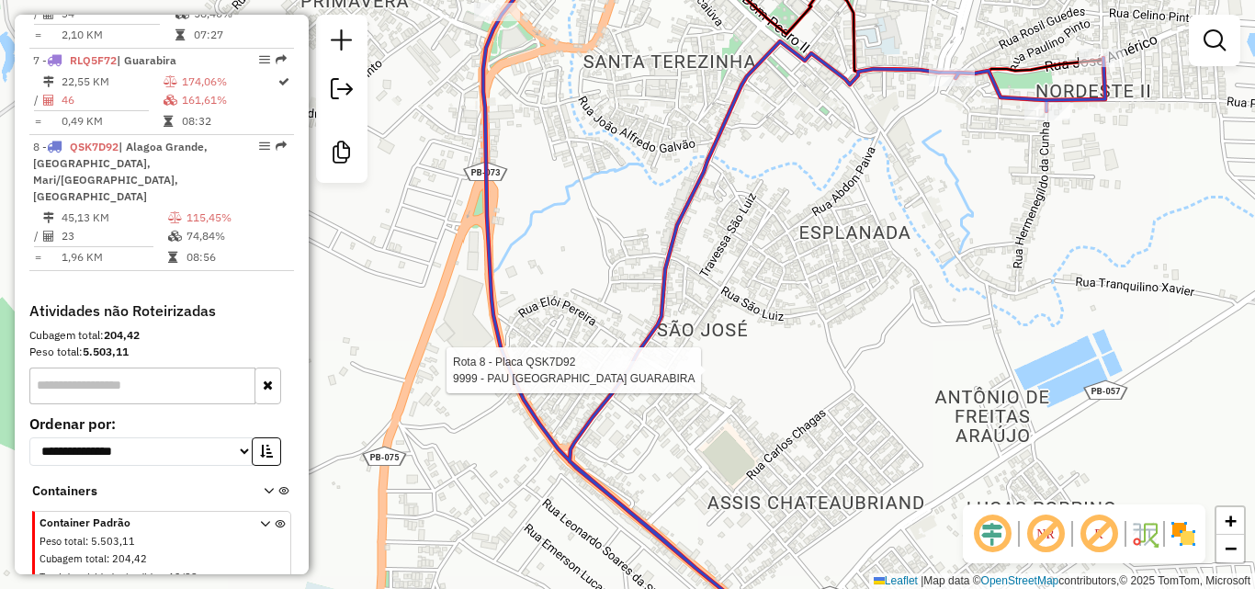
select select "**********"
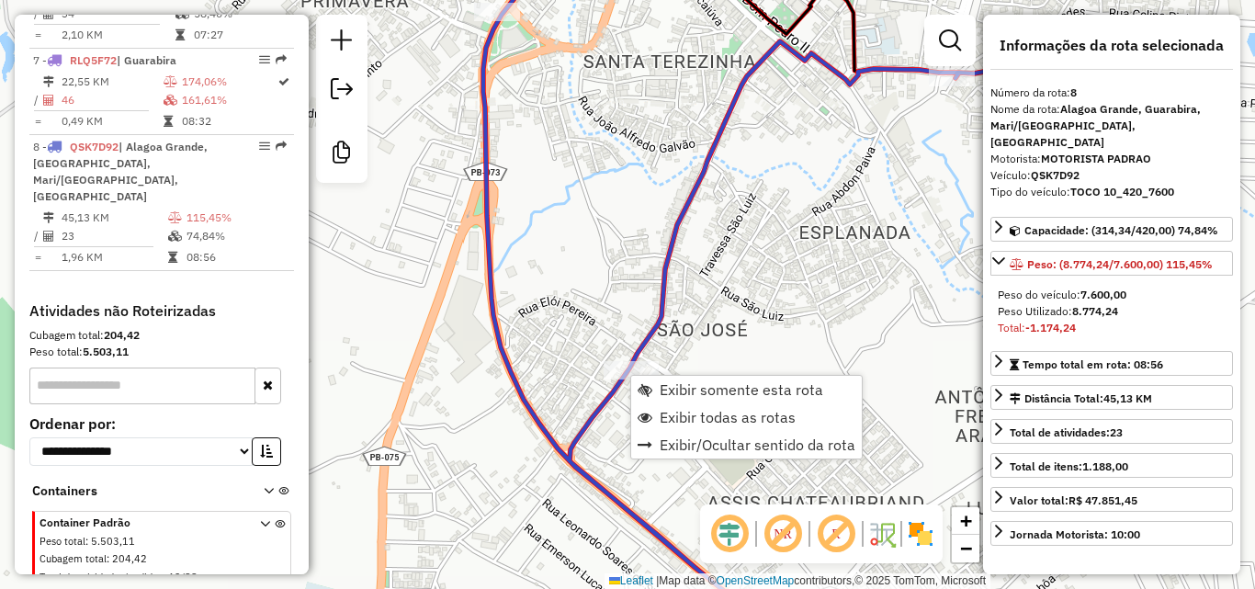
click at [812, 328] on div "Janela de atendimento Grade de atendimento Capacidade Transportadoras Veículos …" at bounding box center [627, 294] width 1255 height 589
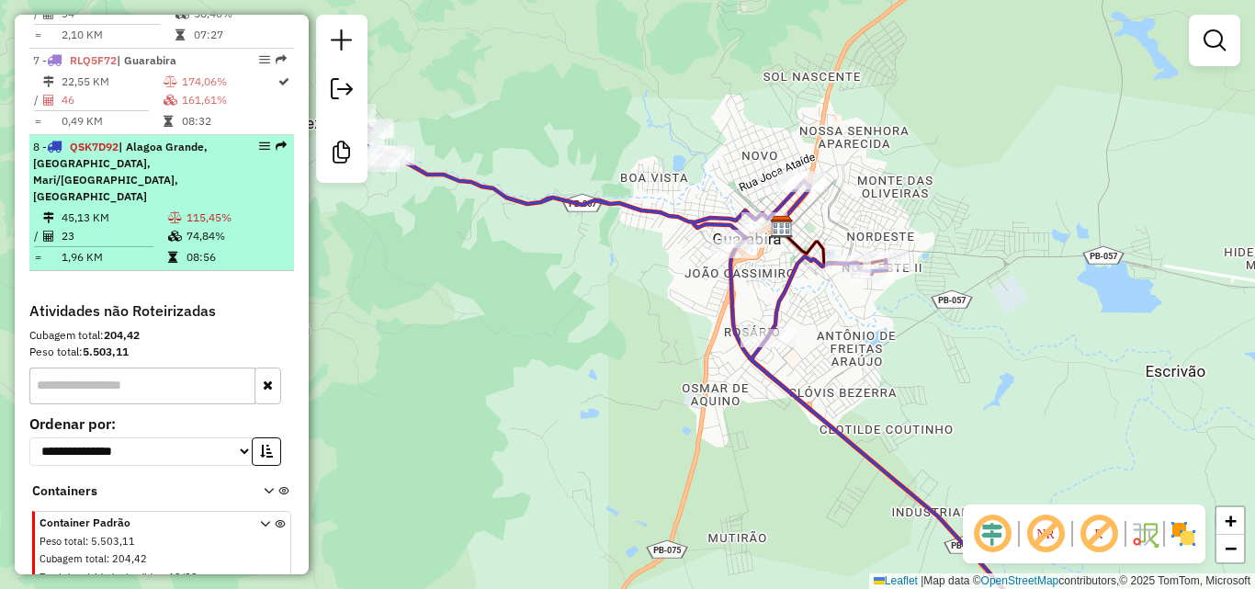
click at [130, 158] on span "| Alagoa Grande, [GEOGRAPHIC_DATA], Mari/[GEOGRAPHIC_DATA], [GEOGRAPHIC_DATA]" at bounding box center [120, 171] width 175 height 63
select select "**********"
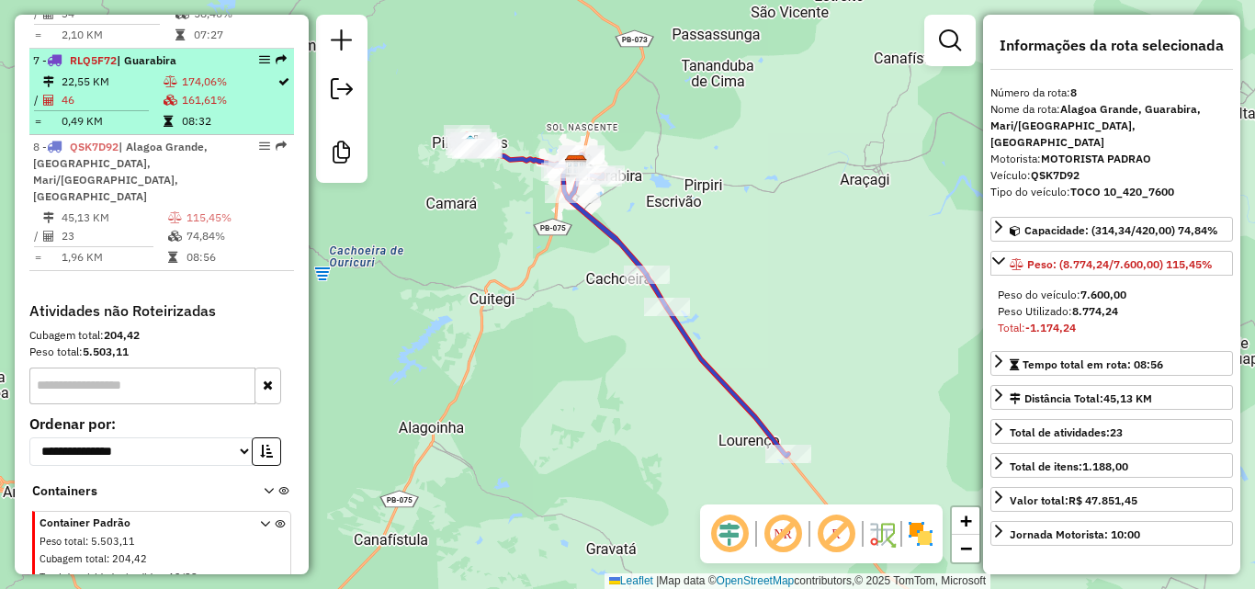
click at [232, 91] on td "161,61%" at bounding box center [229, 100] width 96 height 18
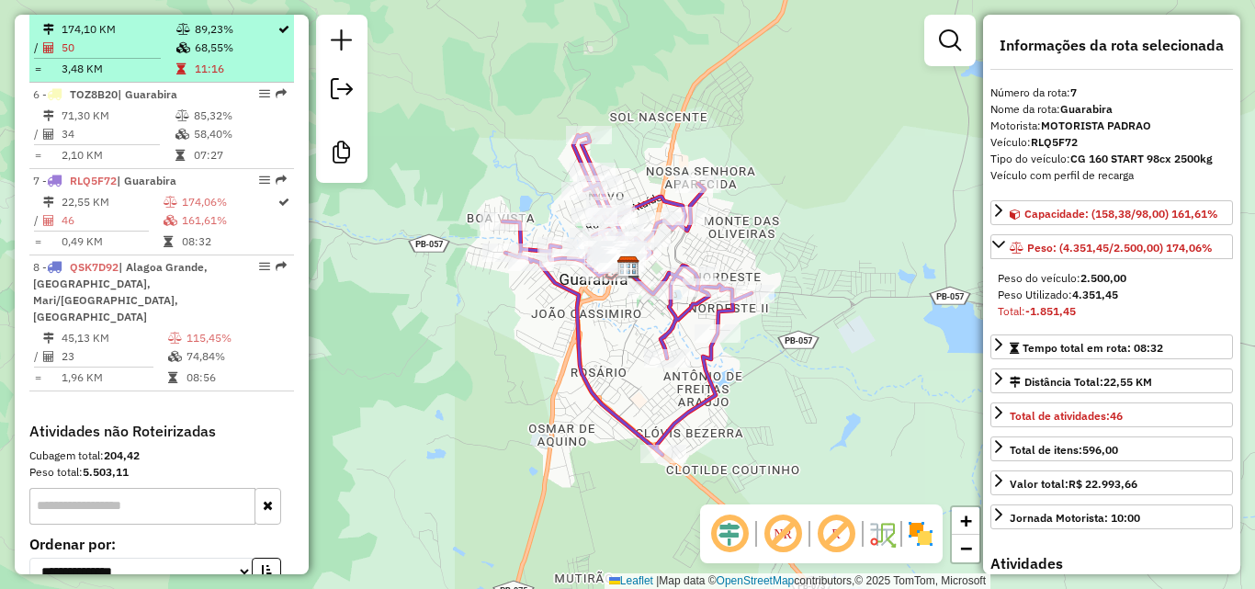
scroll to position [960, 0]
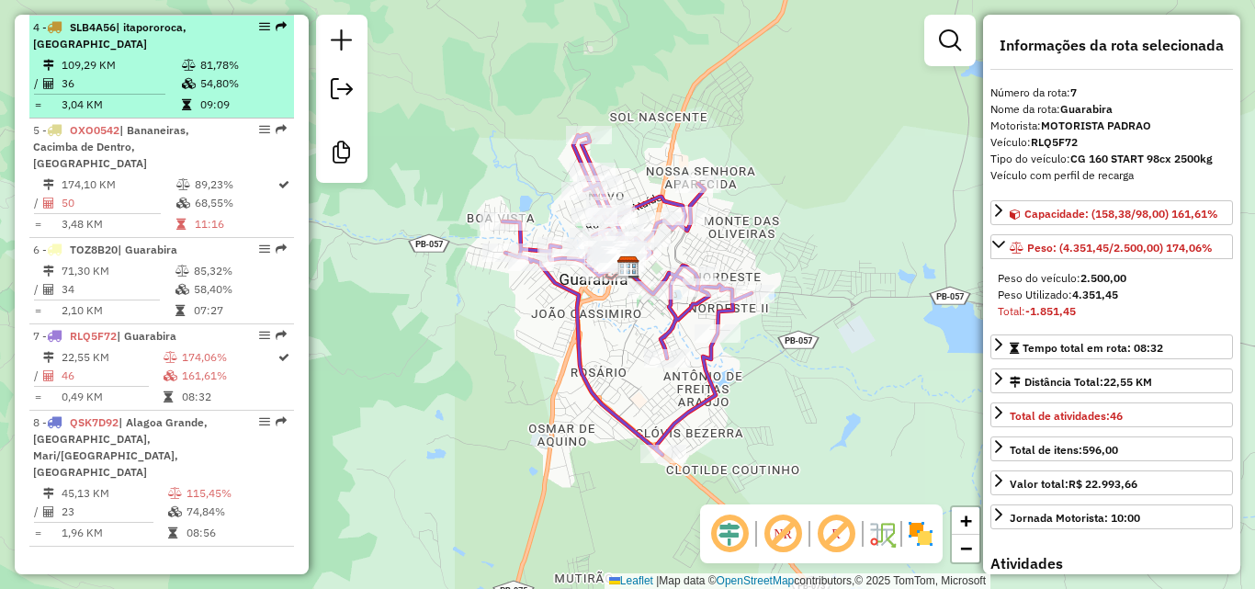
click at [199, 114] on td "09:09" at bounding box center [242, 105] width 87 height 18
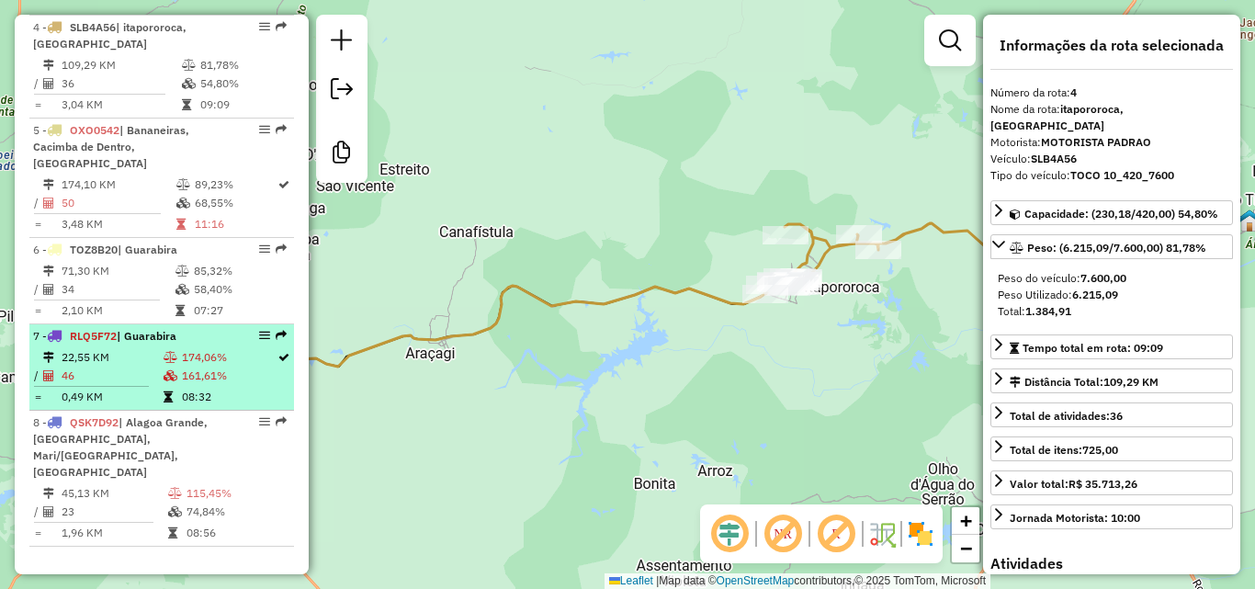
scroll to position [1236, 0]
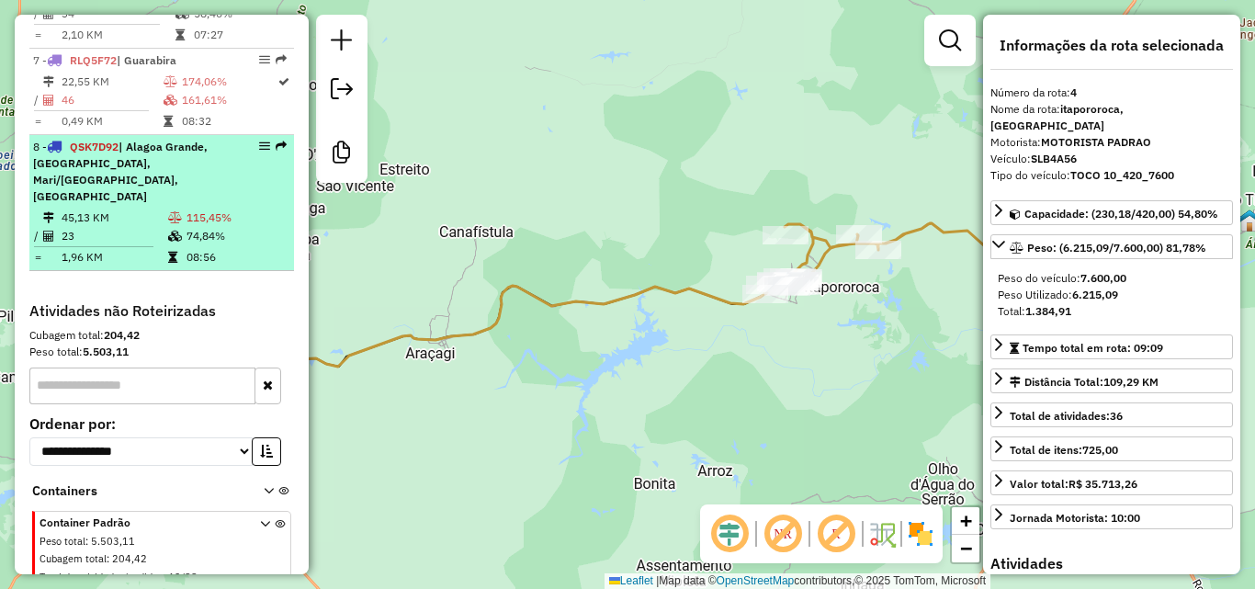
click at [198, 227] on td "74,84%" at bounding box center [236, 236] width 101 height 18
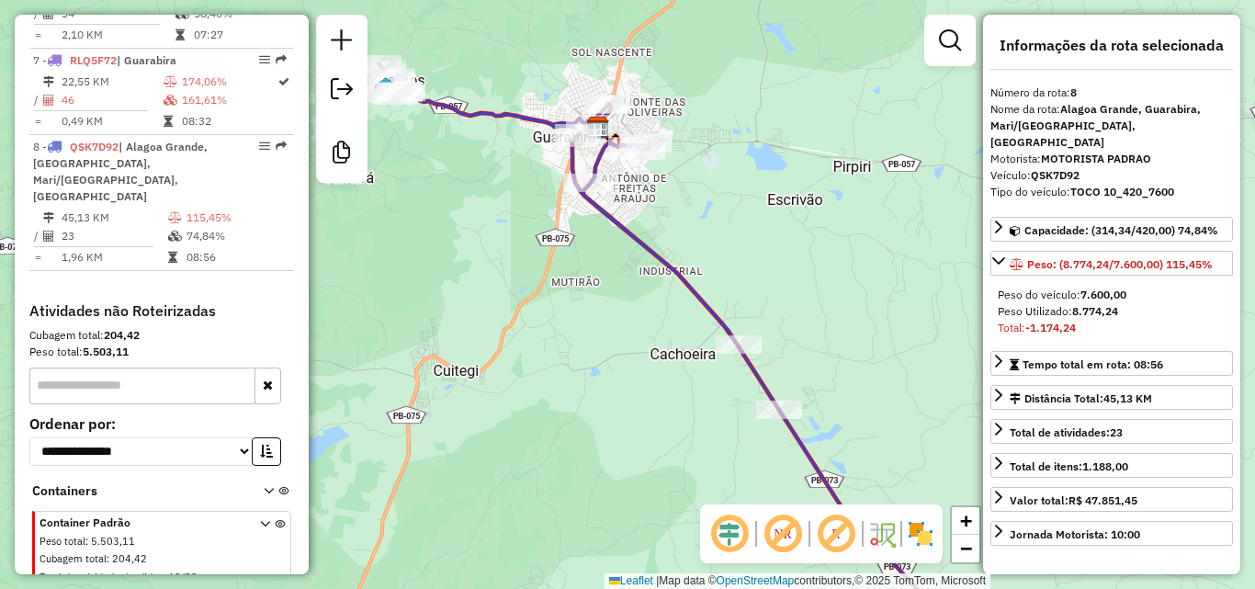
drag, startPoint x: 587, startPoint y: 207, endPoint x: 587, endPoint y: 241, distance: 34.0
click at [587, 236] on icon at bounding box center [680, 361] width 602 height 597
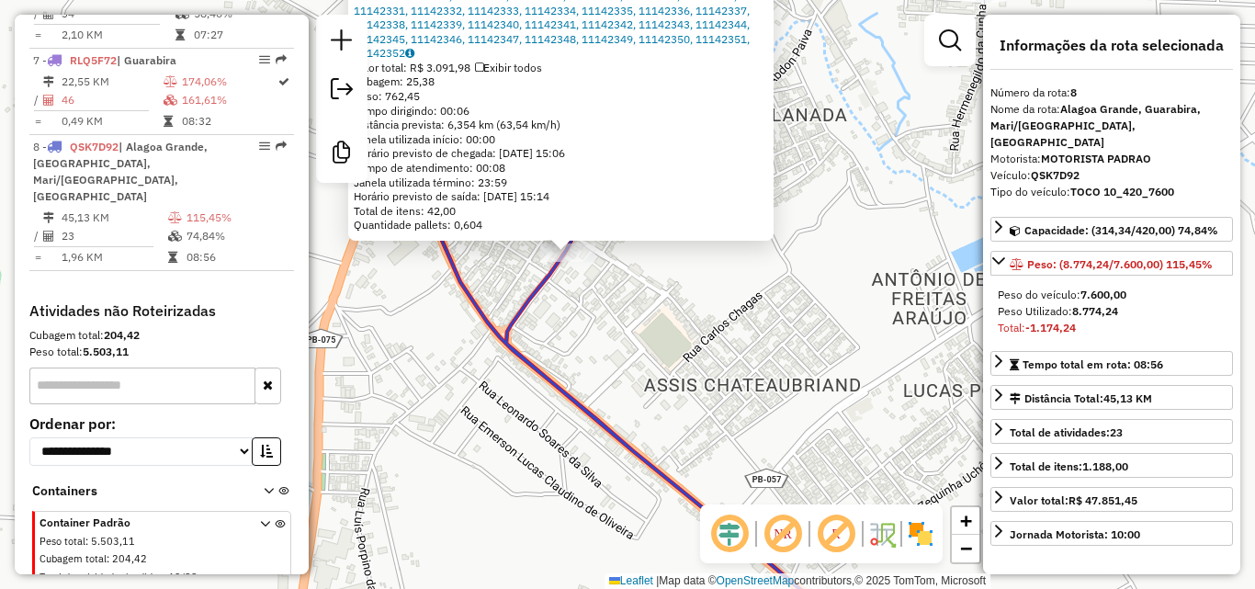
drag, startPoint x: 714, startPoint y: 413, endPoint x: 738, endPoint y: 463, distance: 55.9
click at [738, 462] on div "9999 - PAU [GEOGRAPHIC_DATA] [PERSON_NAME]: [GEOGRAPHIC_DATA] SN Bairro: ZONA R…" at bounding box center [627, 294] width 1255 height 589
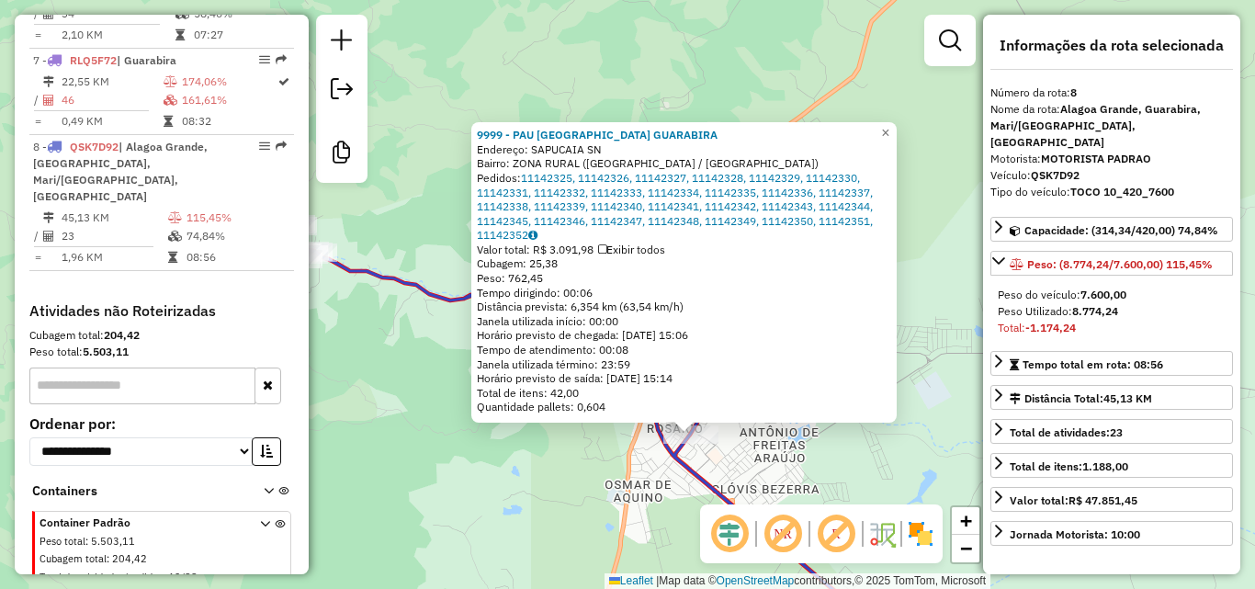
click at [752, 448] on div "9999 - PAU [GEOGRAPHIC_DATA] [PERSON_NAME]: [GEOGRAPHIC_DATA] SN Bairro: ZONA R…" at bounding box center [627, 294] width 1255 height 589
click at [758, 448] on div "9999 - PAU [GEOGRAPHIC_DATA] [PERSON_NAME]: [GEOGRAPHIC_DATA] SN Bairro: ZONA R…" at bounding box center [627, 294] width 1255 height 589
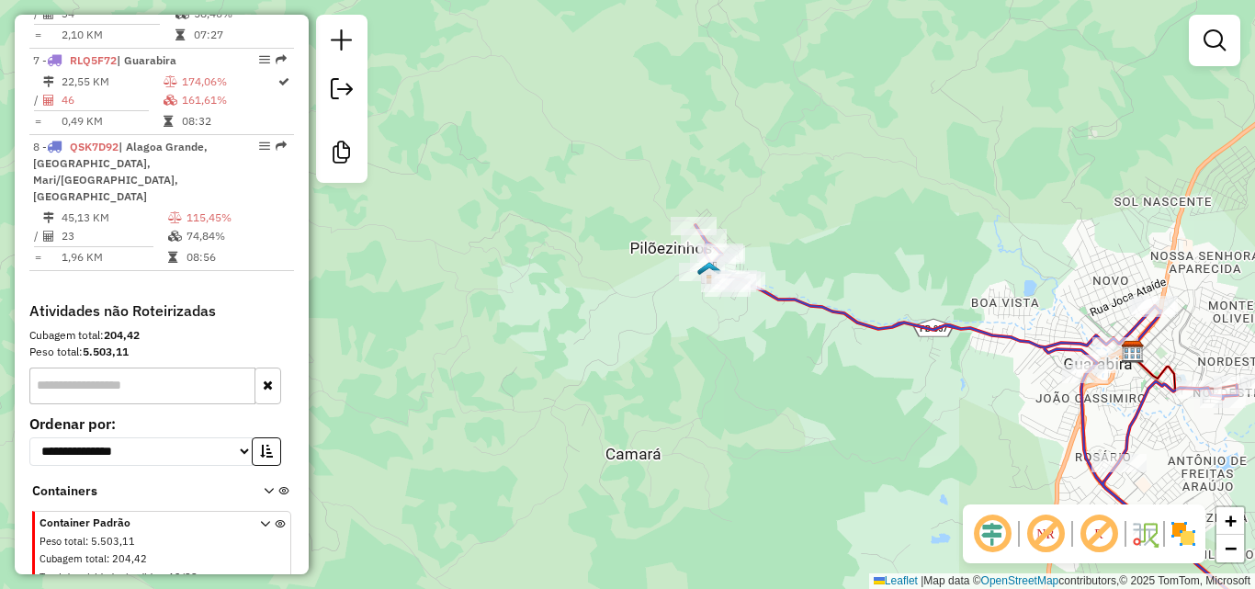
drag, startPoint x: 787, startPoint y: 467, endPoint x: 619, endPoint y: 366, distance: 196.2
click at [629, 371] on div "Janela de atendimento Grade de atendimento Capacidade Transportadoras Veículos …" at bounding box center [627, 294] width 1255 height 589
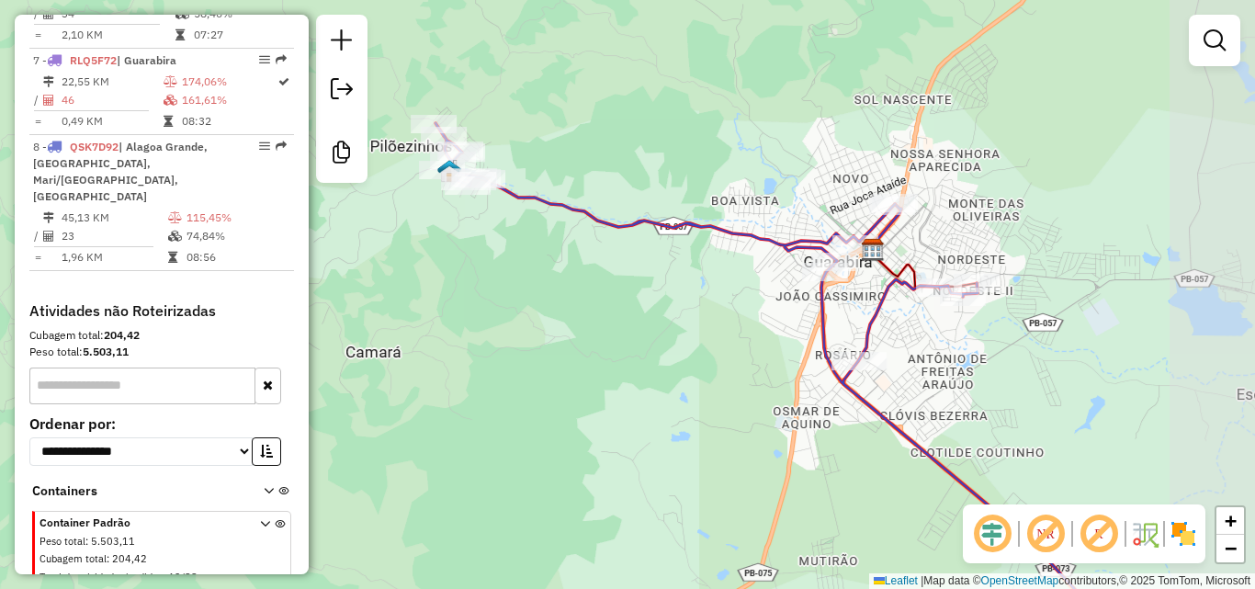
drag, startPoint x: 749, startPoint y: 388, endPoint x: 582, endPoint y: 380, distance: 167.4
click at [595, 387] on div "Janela de atendimento Grade de atendimento Capacidade Transportadoras Veículos …" at bounding box center [627, 294] width 1255 height 589
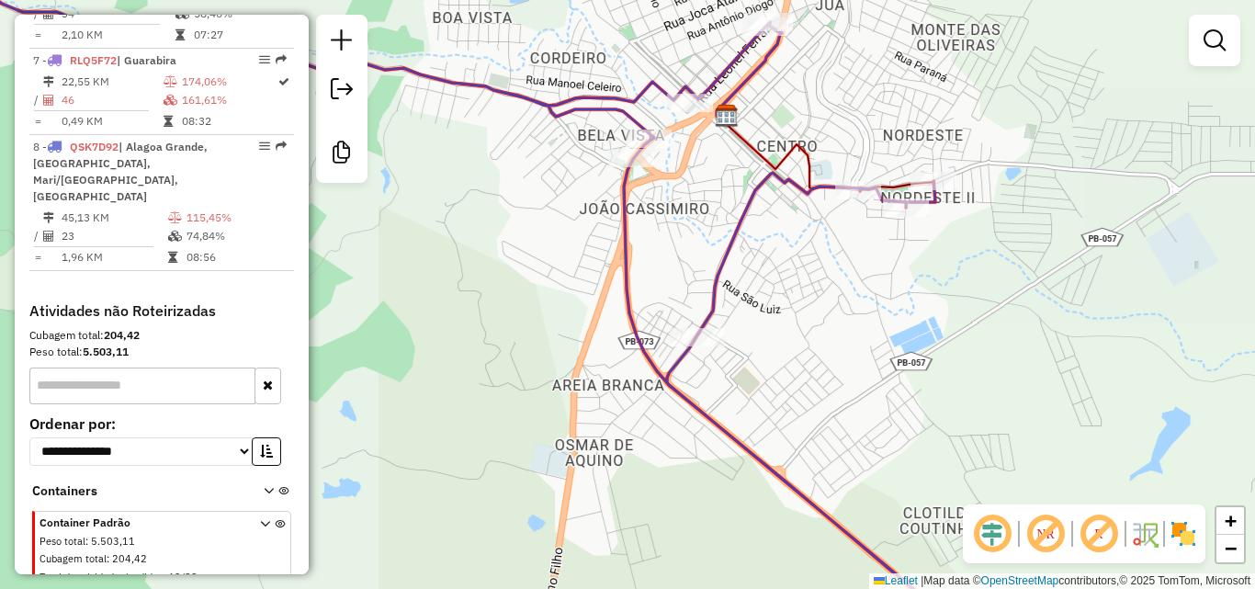
drag, startPoint x: 695, startPoint y: 366, endPoint x: 781, endPoint y: 366, distance: 86.4
click at [773, 366] on div "Janela de atendimento Grade de atendimento Capacidade Transportadoras Veículos …" at bounding box center [627, 294] width 1255 height 589
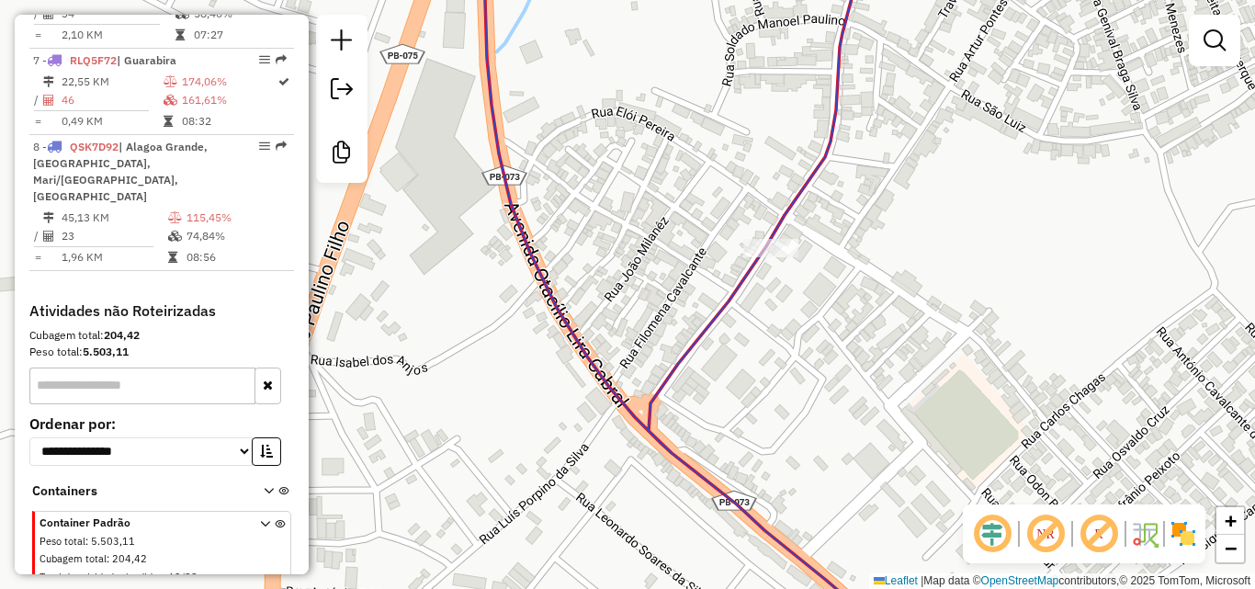
drag, startPoint x: 777, startPoint y: 348, endPoint x: 749, endPoint y: 359, distance: 30.5
click at [752, 358] on div "Janela de atendimento Grade de atendimento Capacidade Transportadoras Veículos …" at bounding box center [627, 294] width 1255 height 589
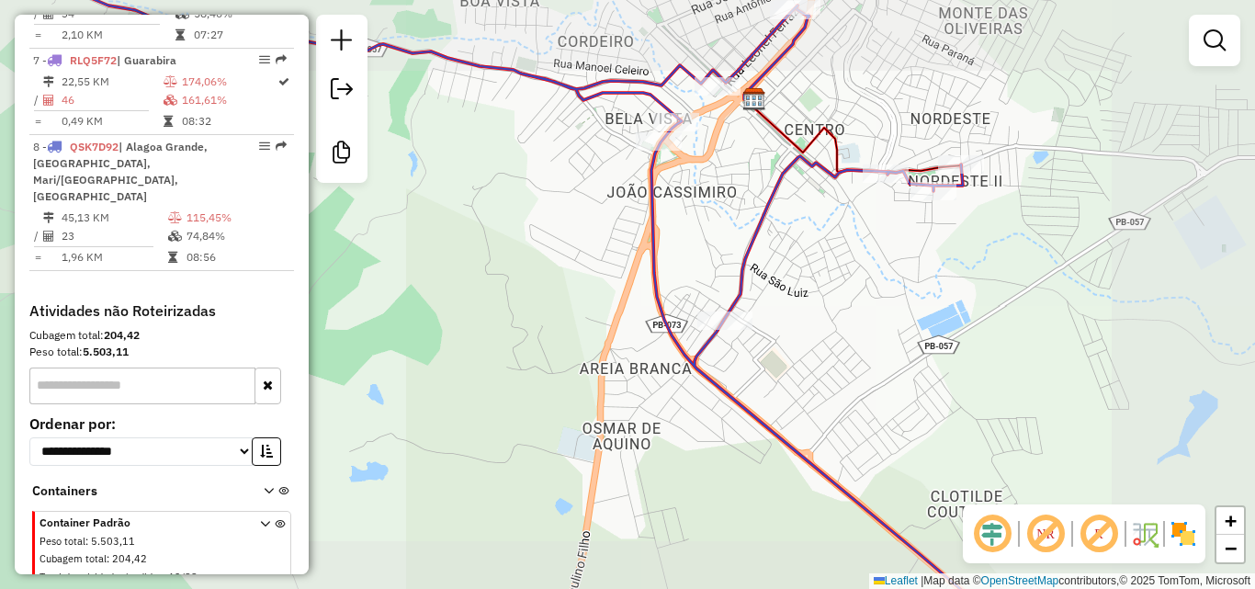
drag, startPoint x: 875, startPoint y: 284, endPoint x: 821, endPoint y: 319, distance: 64.5
click at [834, 312] on div "Janela de atendimento Grade de atendimento Capacidade Transportadoras Veículos …" at bounding box center [627, 294] width 1255 height 589
